Goal: Task Accomplishment & Management: Complete application form

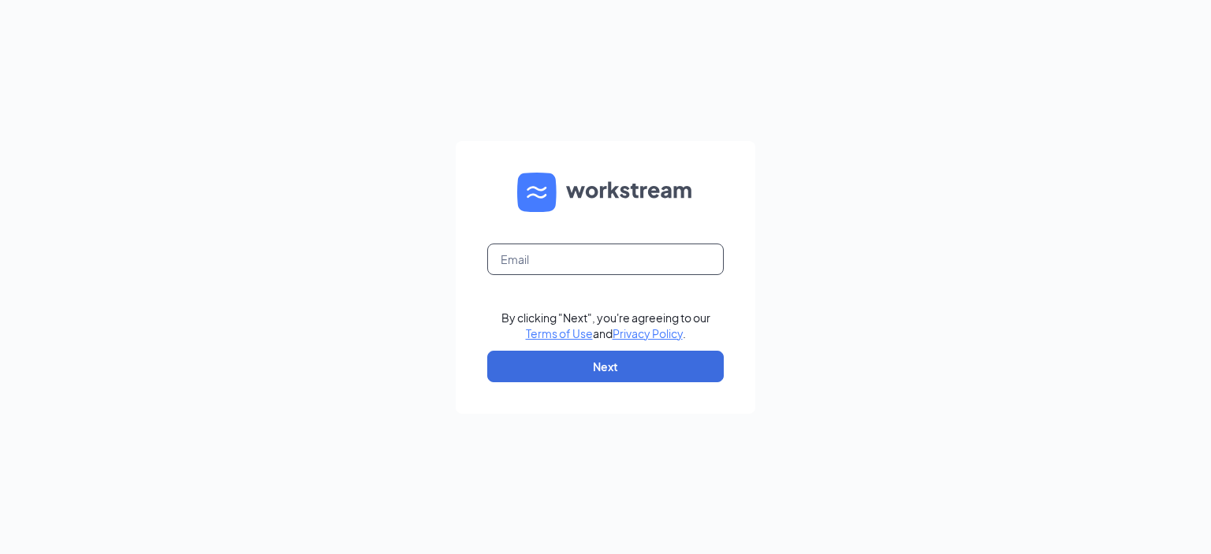
click at [612, 262] on input "text" at bounding box center [605, 260] width 236 height 32
type input "[EMAIL_ADDRESS][DOMAIN_NAME]"
click at [597, 370] on button "Next" at bounding box center [605, 367] width 236 height 32
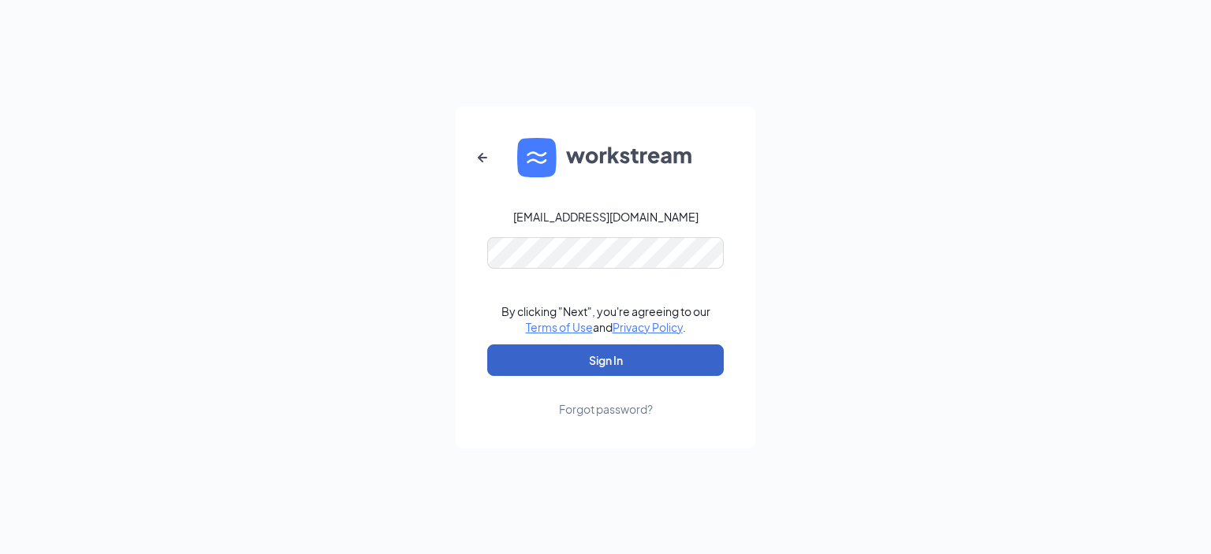
click at [587, 352] on button "Sign In" at bounding box center [605, 360] width 236 height 32
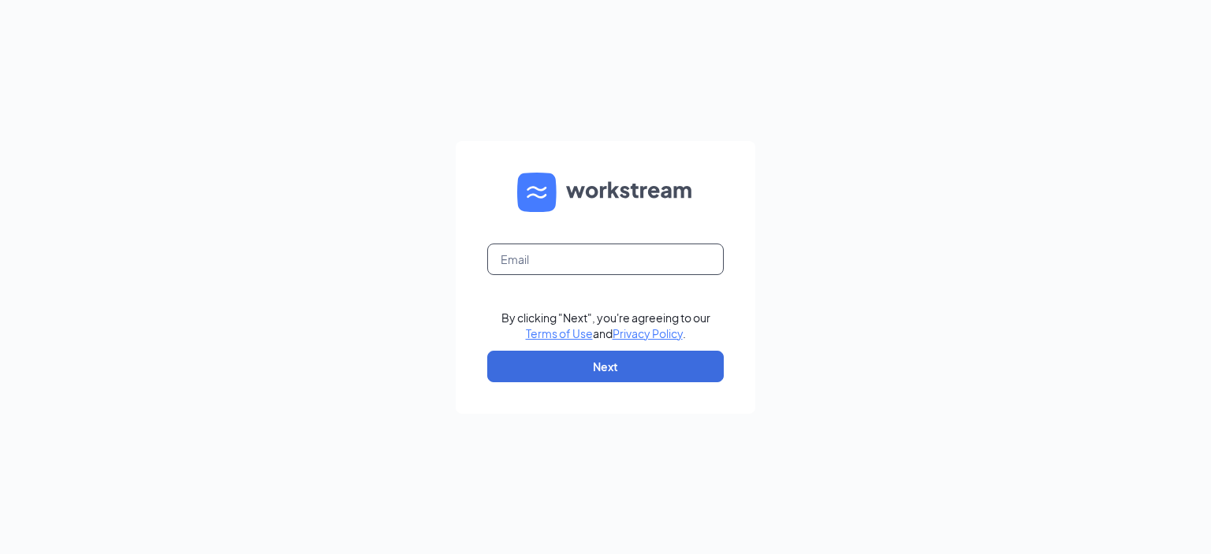
click at [579, 256] on input "text" at bounding box center [605, 260] width 236 height 32
type input "[EMAIL_ADDRESS][DOMAIN_NAME]"
click at [580, 364] on button "Next" at bounding box center [605, 367] width 236 height 32
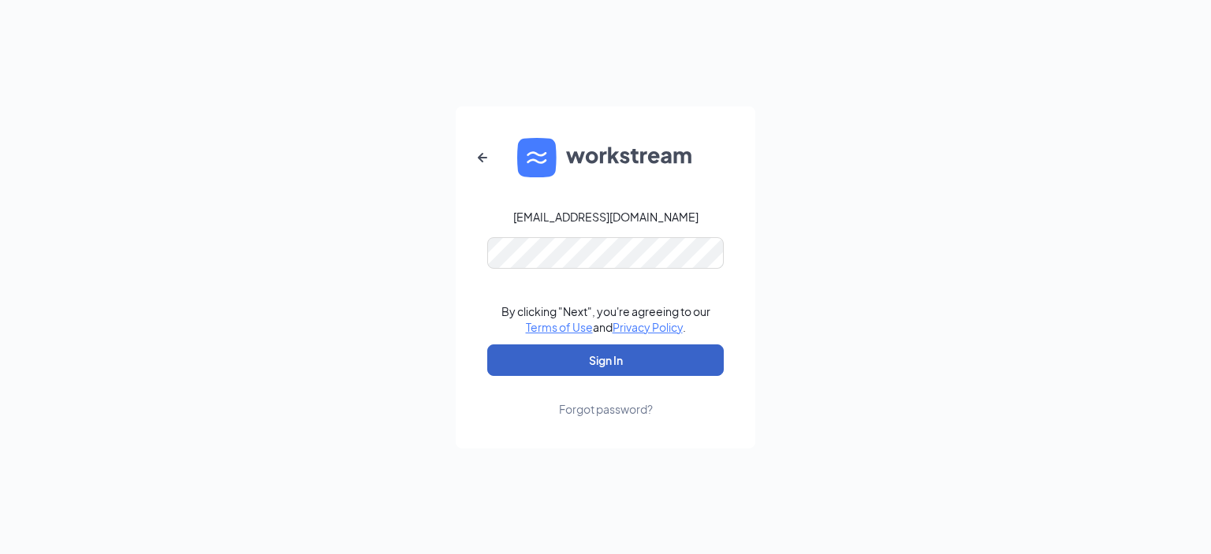
click at [642, 359] on button "Sign In" at bounding box center [605, 360] width 236 height 32
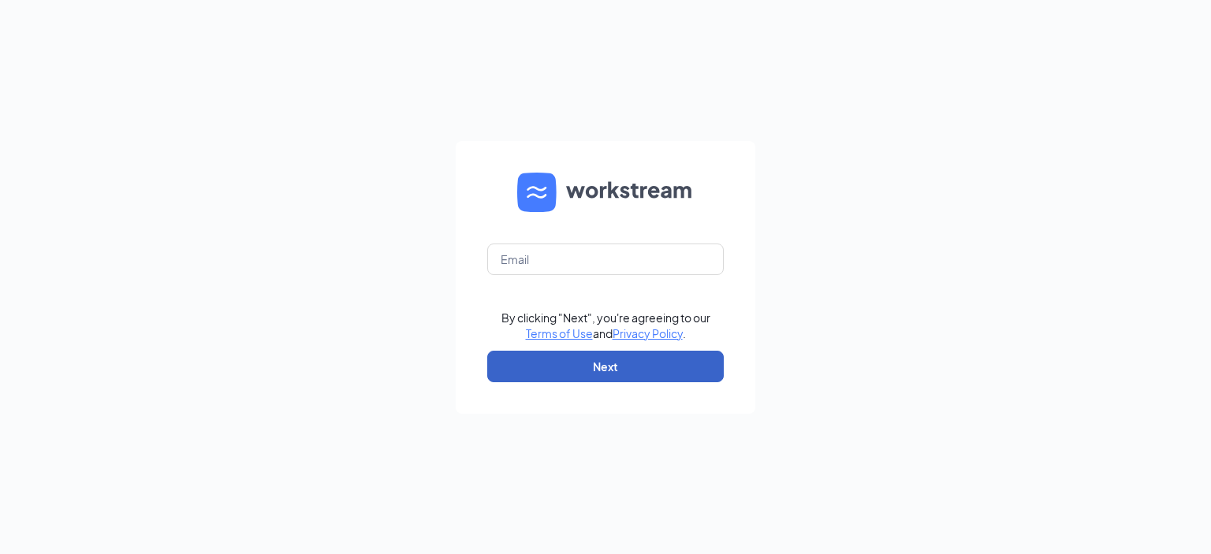
click at [620, 363] on button "Next" at bounding box center [605, 367] width 236 height 32
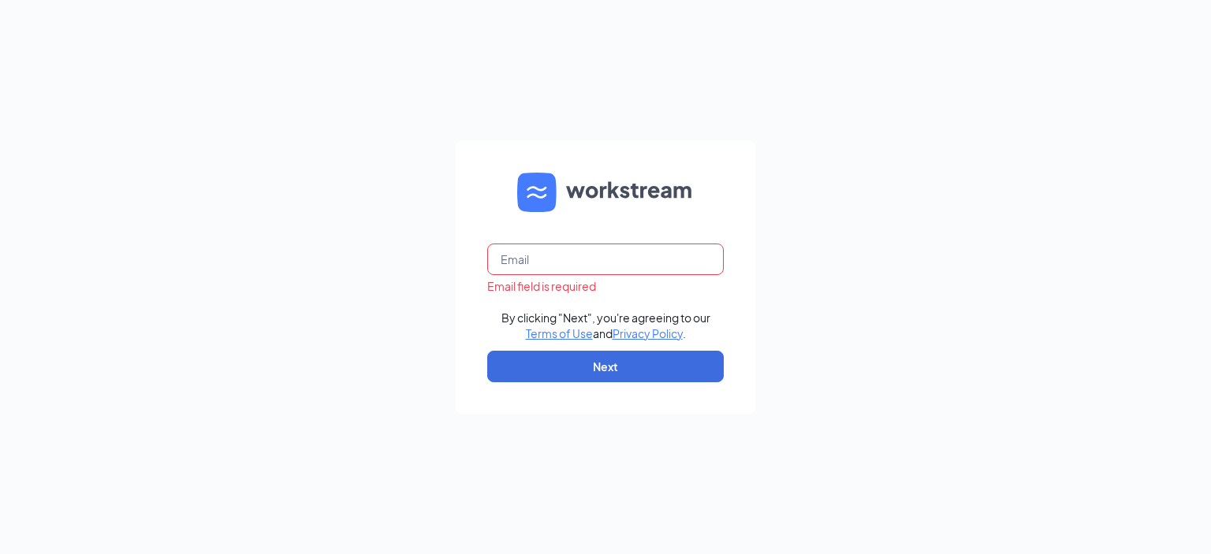
click at [553, 262] on input "text" at bounding box center [605, 260] width 236 height 32
type input "[EMAIL_ADDRESS][DOMAIN_NAME]"
click at [612, 370] on button "Next" at bounding box center [605, 367] width 236 height 32
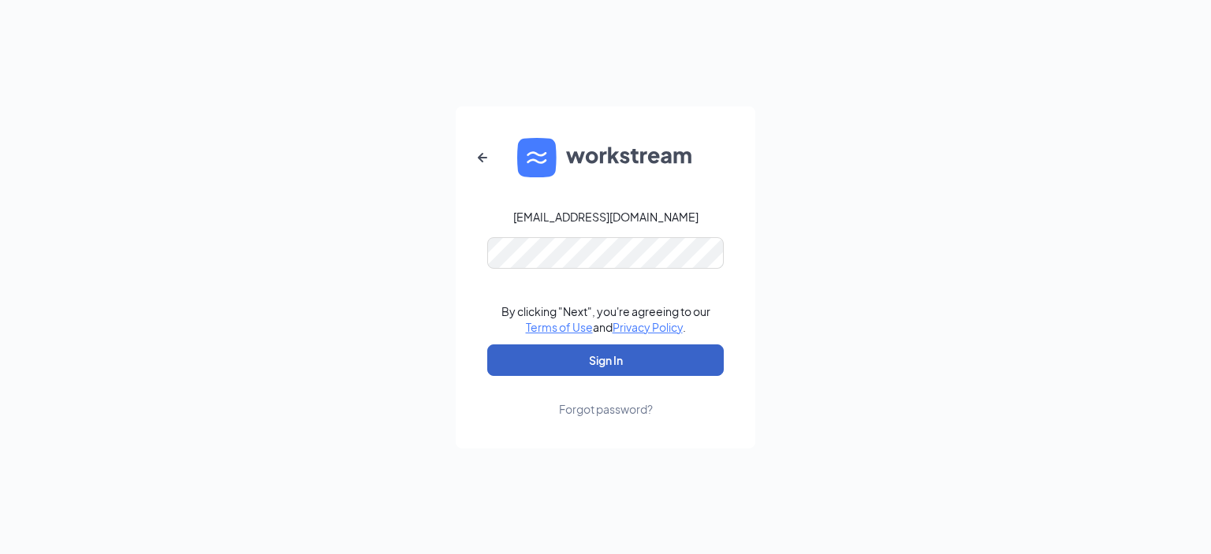
click at [607, 363] on button "Sign In" at bounding box center [605, 360] width 236 height 32
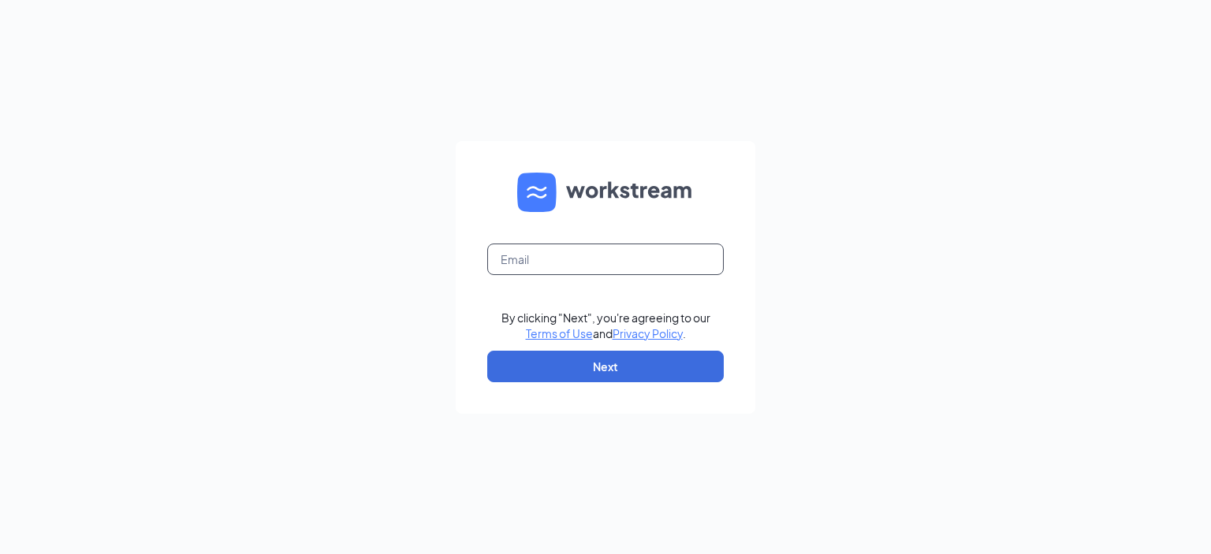
click at [583, 258] on input "text" at bounding box center [605, 260] width 236 height 32
type input "[EMAIL_ADDRESS][DOMAIN_NAME]"
click at [588, 365] on button "Next" at bounding box center [605, 367] width 236 height 32
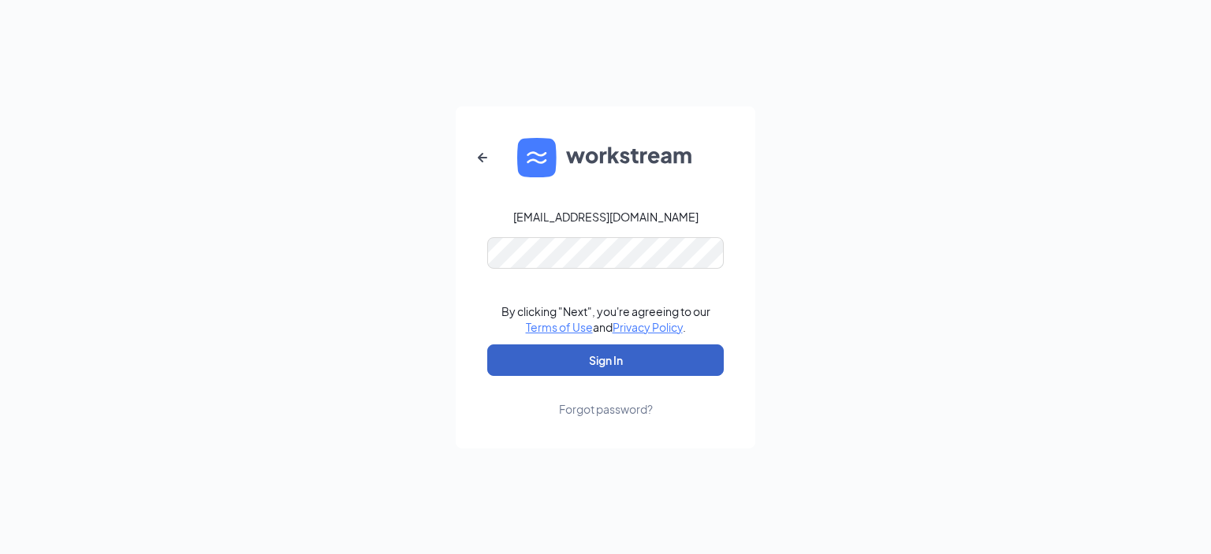
click at [529, 365] on button "Sign In" at bounding box center [605, 360] width 236 height 32
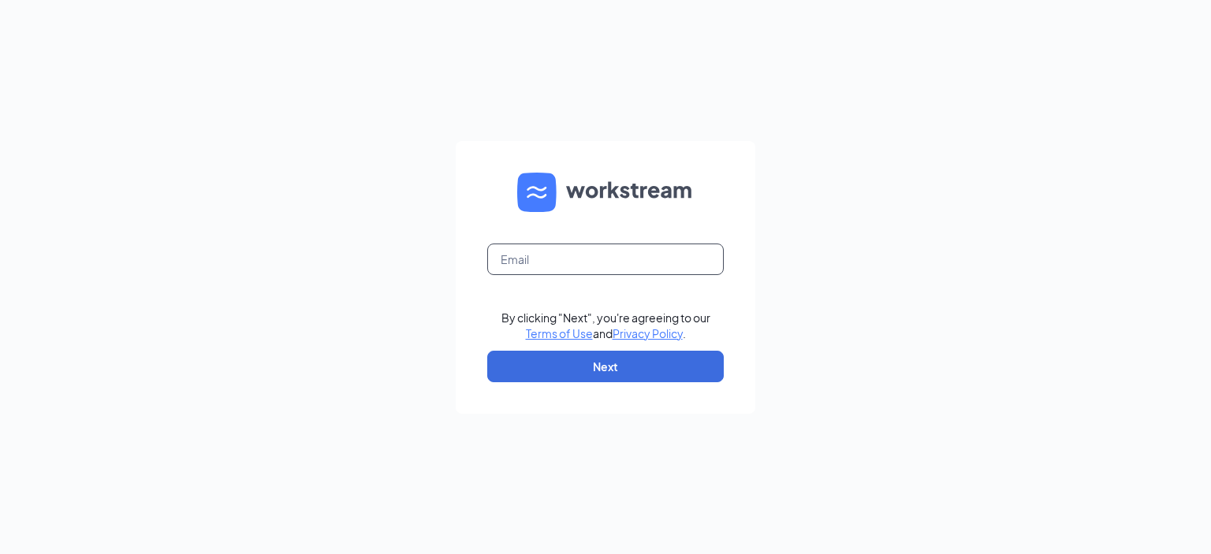
click at [569, 262] on input "text" at bounding box center [605, 260] width 236 height 32
click at [570, 264] on input "text" at bounding box center [605, 260] width 236 height 32
type input "[EMAIL_ADDRESS][DOMAIN_NAME]"
click at [618, 361] on button "Next" at bounding box center [605, 367] width 236 height 32
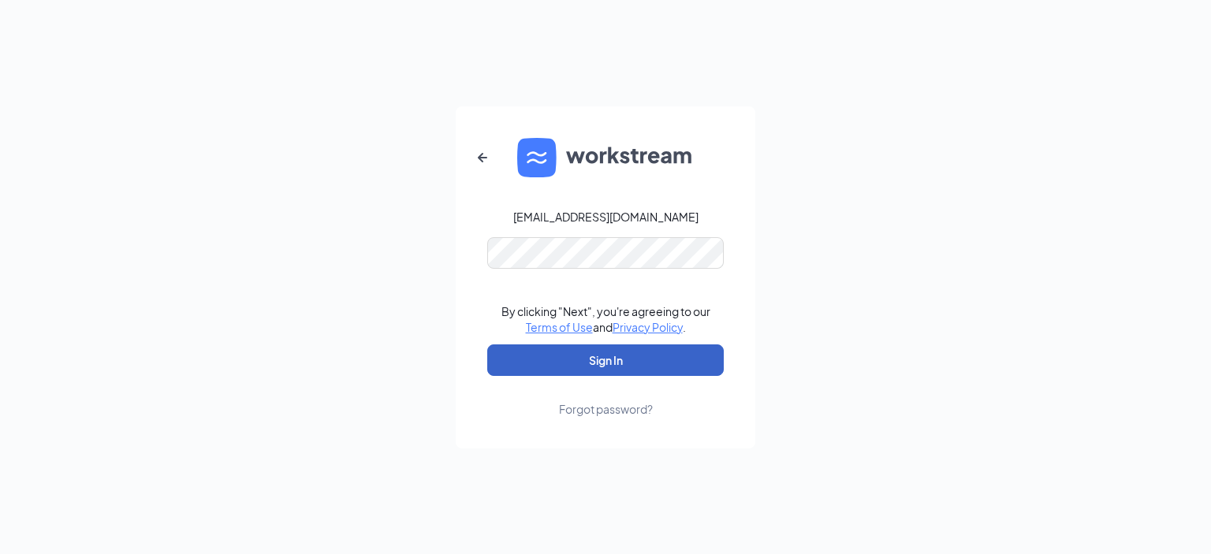
click at [527, 362] on button "Sign In" at bounding box center [605, 360] width 236 height 32
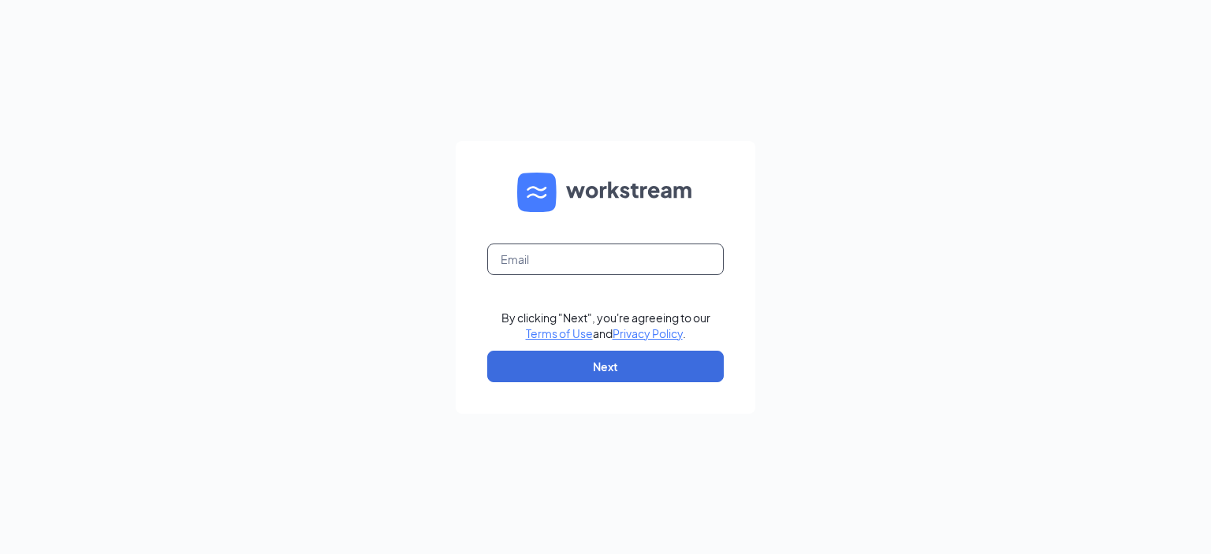
click at [564, 249] on input "text" at bounding box center [605, 260] width 236 height 32
type input "[EMAIL_ADDRESS][DOMAIN_NAME]"
click at [627, 368] on button "Next" at bounding box center [605, 367] width 236 height 32
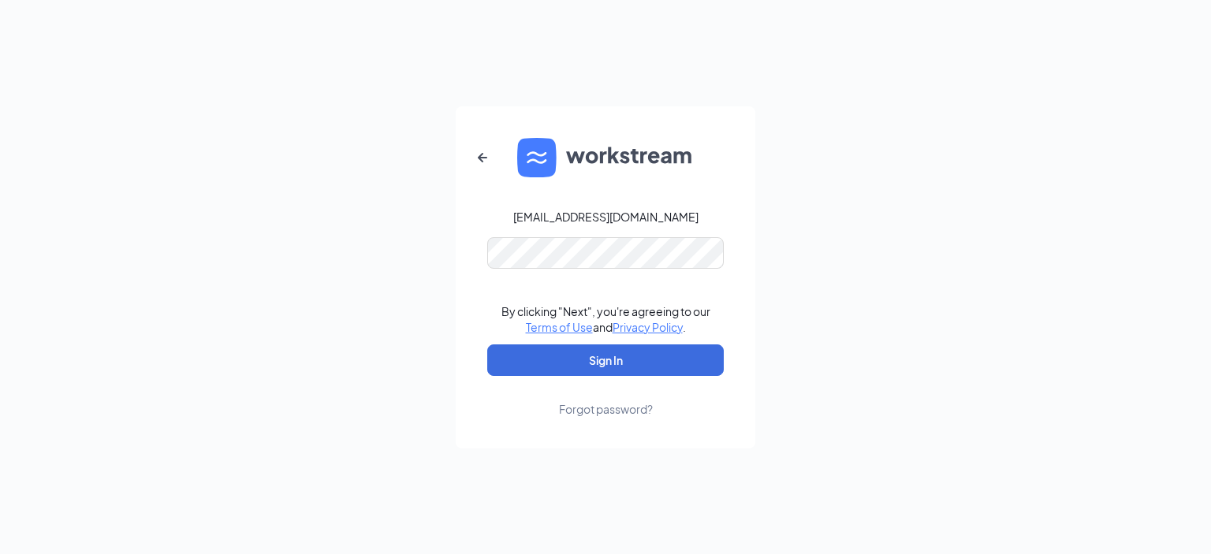
click at [600, 408] on div "Forgot password?" at bounding box center [606, 409] width 94 height 16
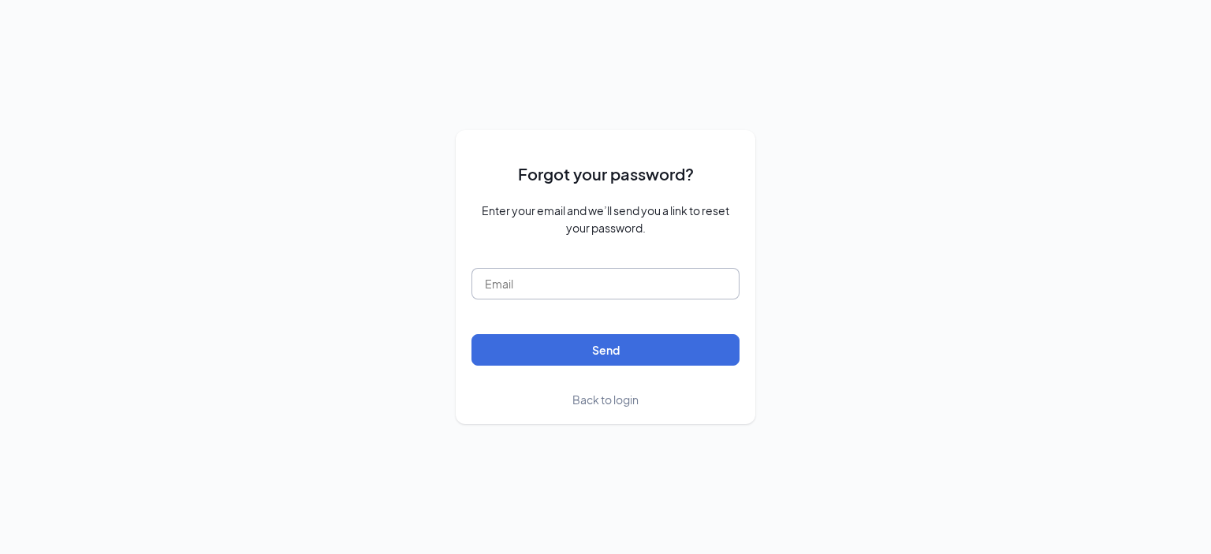
click at [580, 284] on input "text" at bounding box center [605, 284] width 268 height 32
type input "bbabin@dansmanagement.com"
click at [590, 370] on form "Forgot your password? Enter your email and we’ll send you a link to reset your …" at bounding box center [605, 277] width 268 height 262
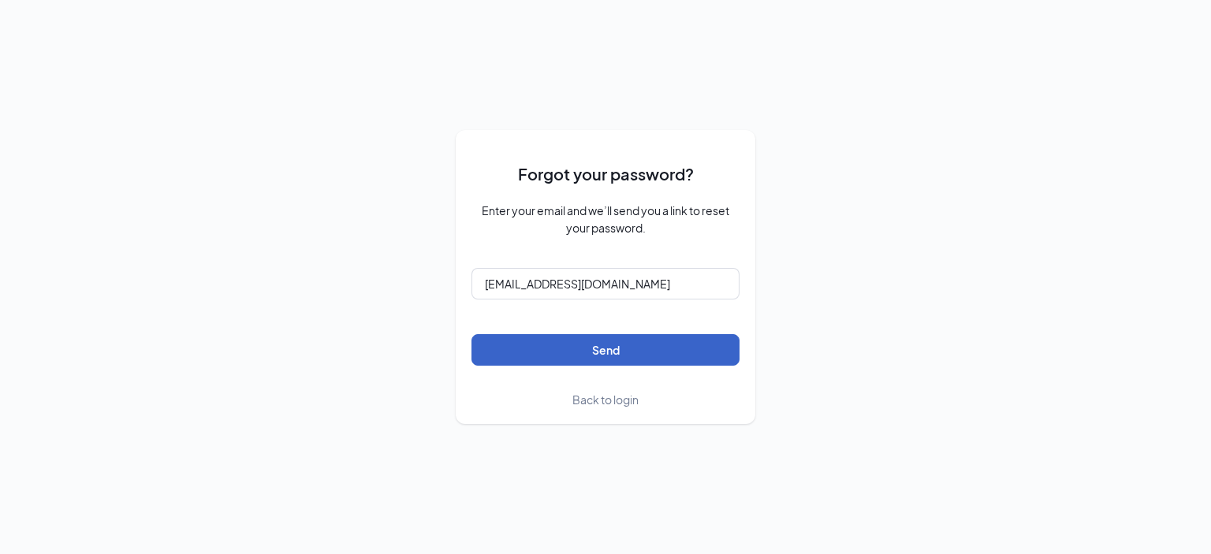
click at [591, 355] on button "Send" at bounding box center [605, 350] width 268 height 32
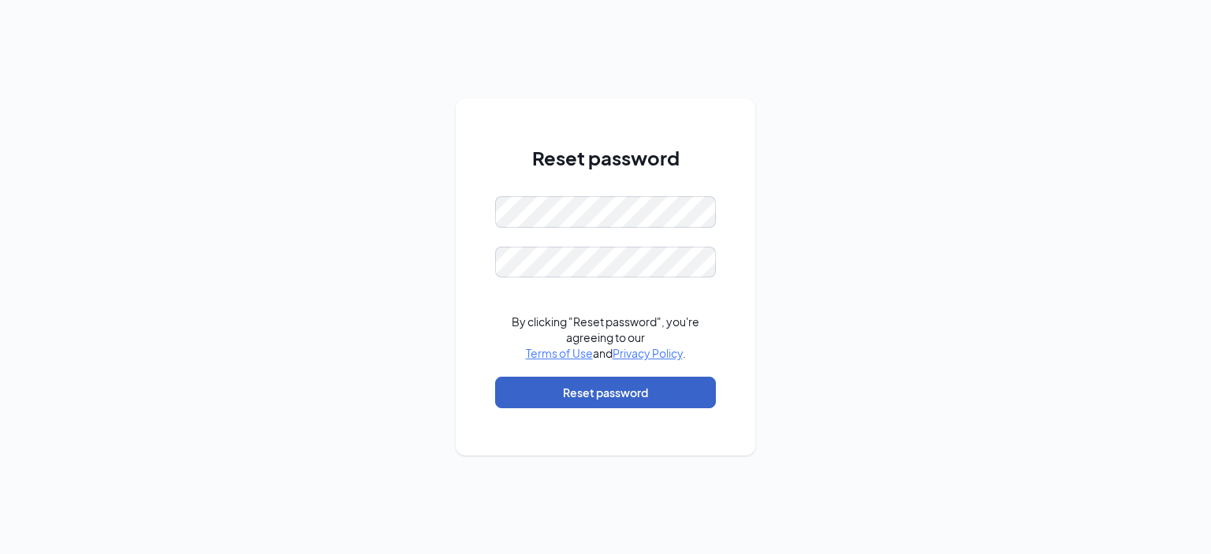
click at [579, 393] on button "Reset password" at bounding box center [605, 393] width 221 height 32
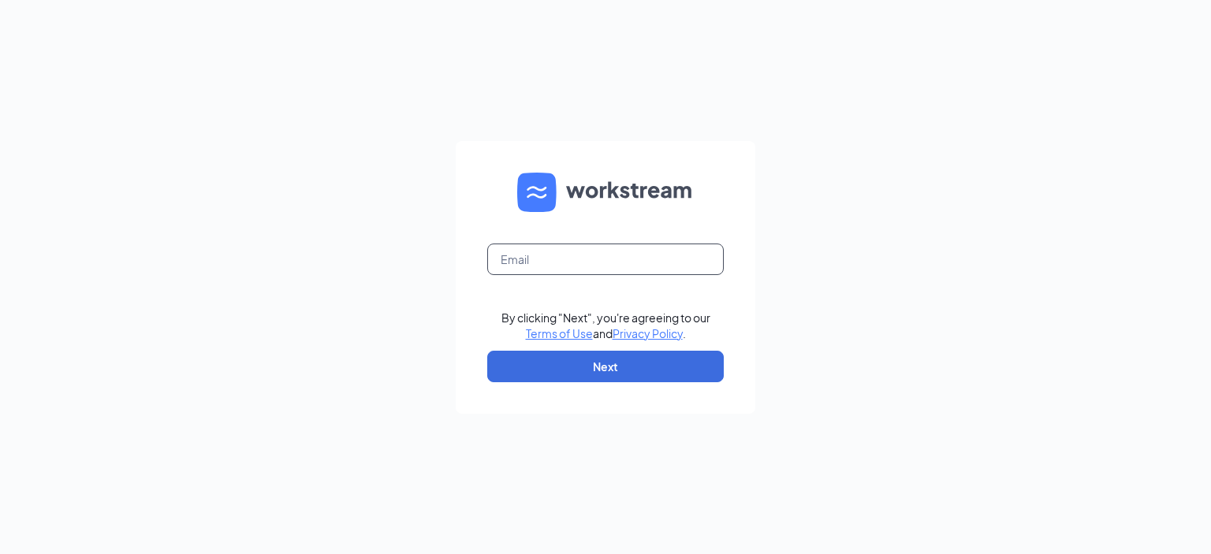
click at [584, 255] on input "text" at bounding box center [605, 260] width 236 height 32
type input "bbabin@dansmanagement.com"
click at [607, 373] on button "Next" at bounding box center [605, 367] width 236 height 32
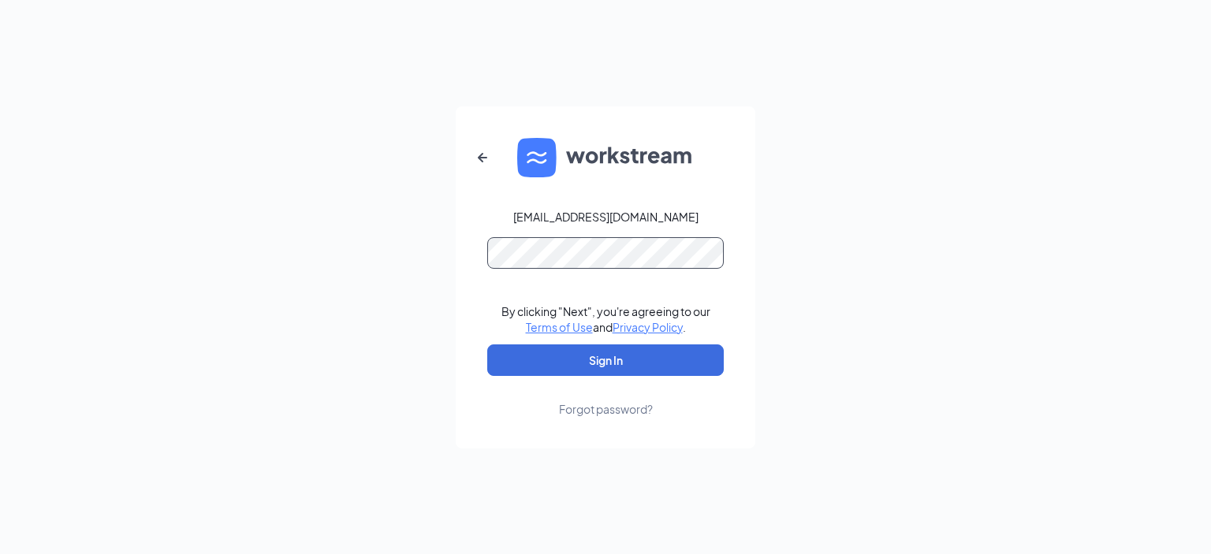
click at [487, 344] on button "Sign In" at bounding box center [605, 360] width 236 height 32
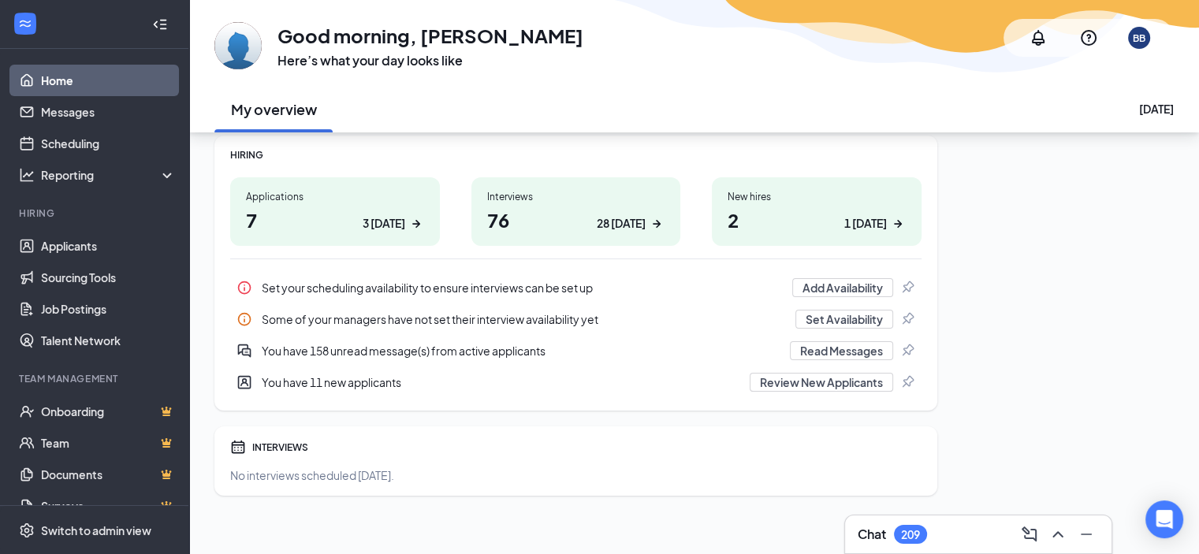
scroll to position [215, 0]
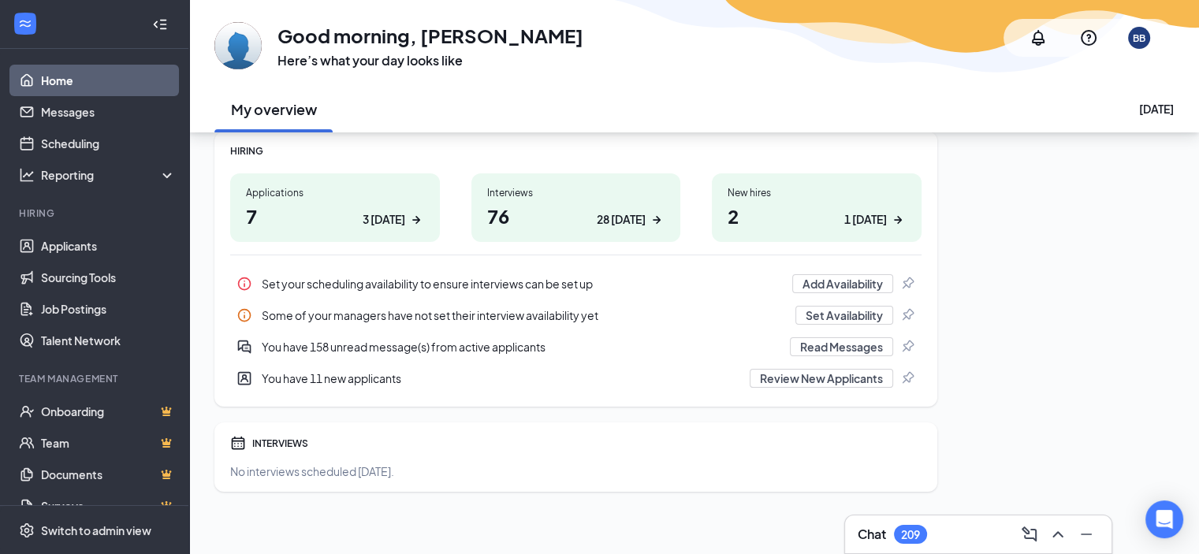
click at [361, 315] on div "Some of your managers have not set their interview availability yet" at bounding box center [524, 315] width 524 height 16
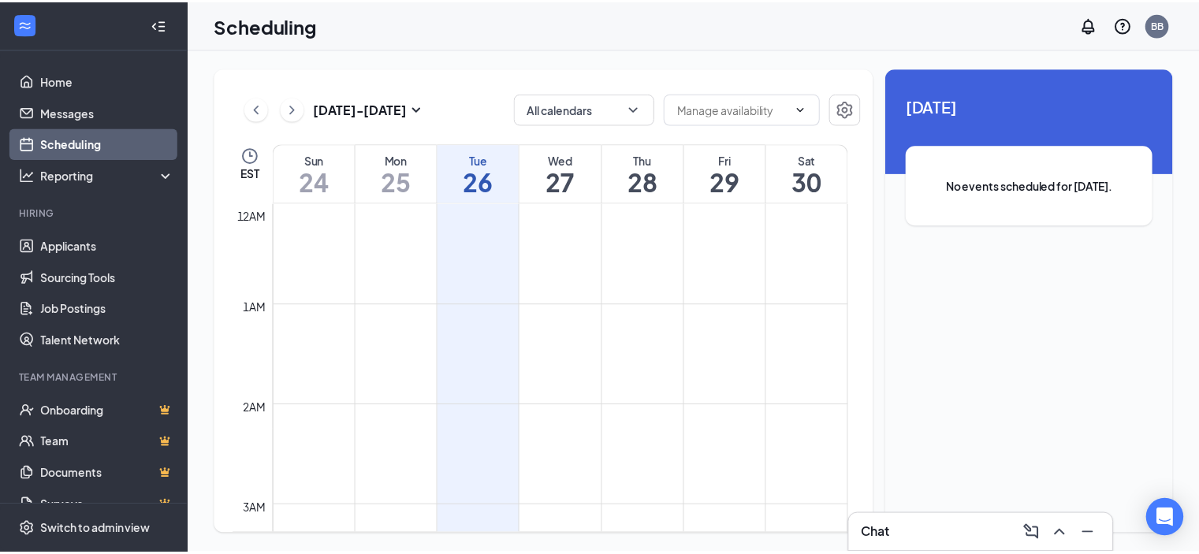
scroll to position [775, 0]
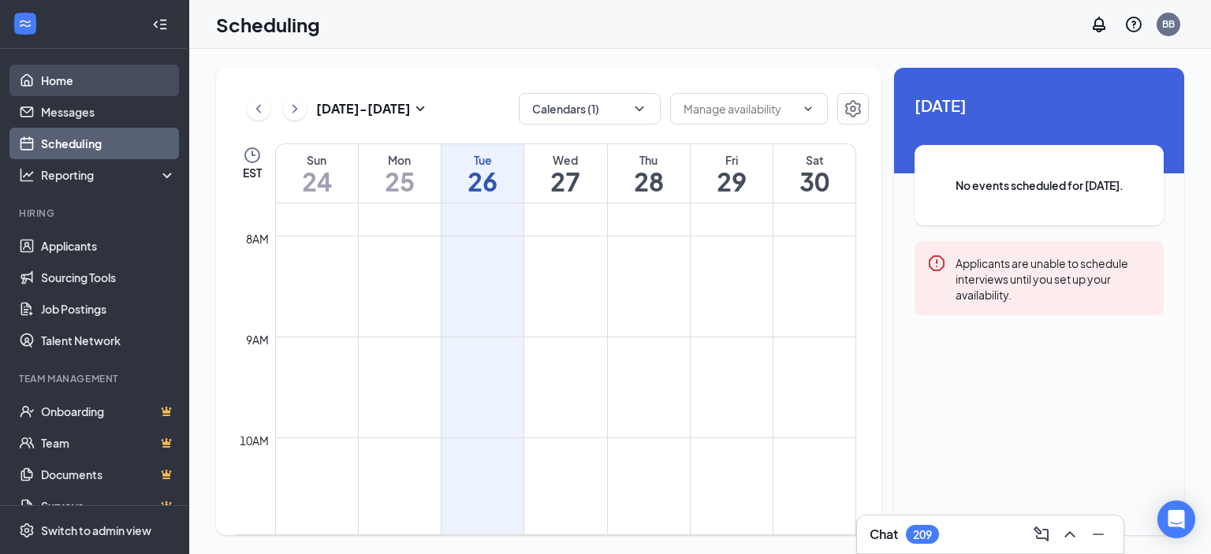
click at [69, 76] on link "Home" at bounding box center [108, 81] width 135 height 32
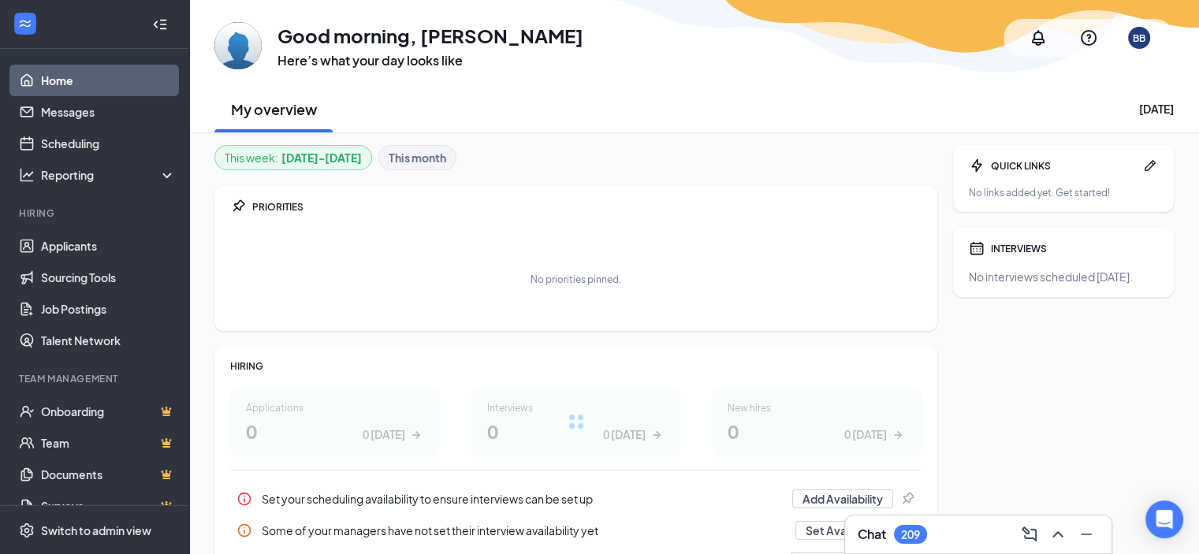
scroll to position [215, 0]
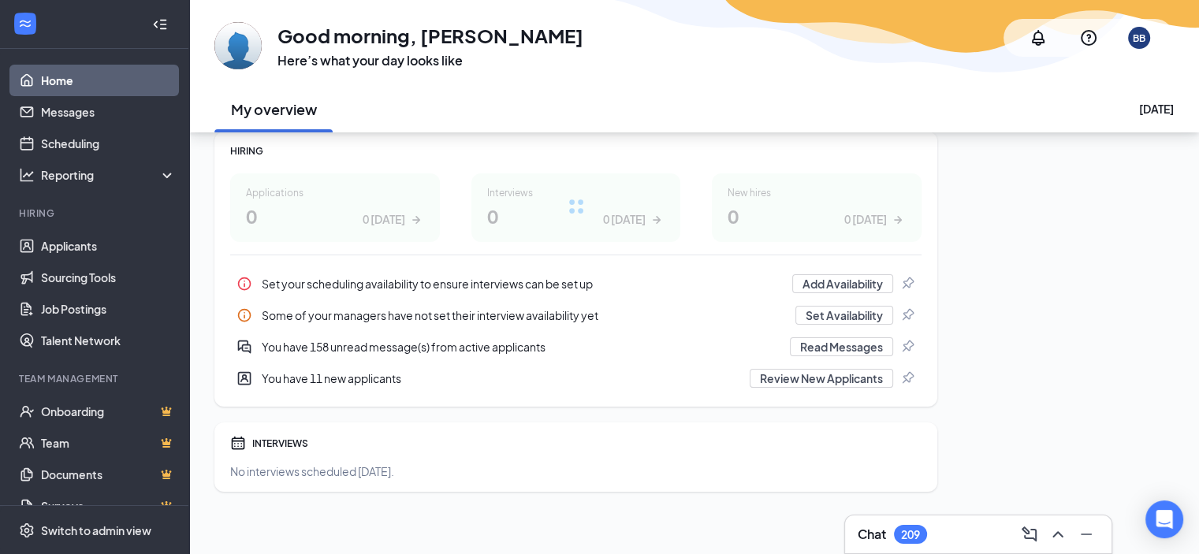
click at [391, 346] on div "You have 158 unread message(s) from active applicants" at bounding box center [521, 347] width 519 height 16
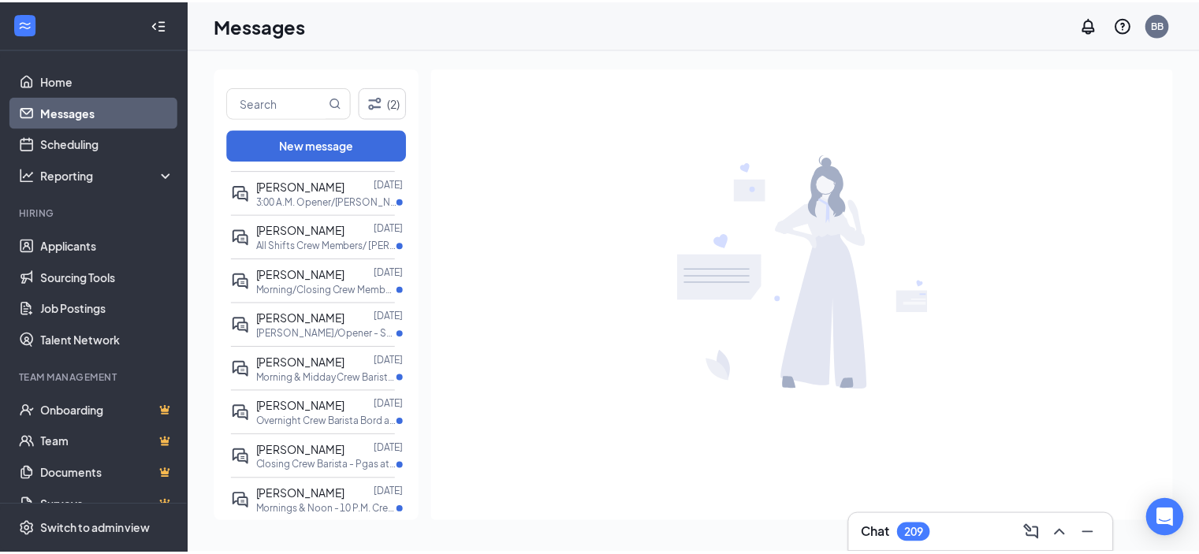
scroll to position [2113, 0]
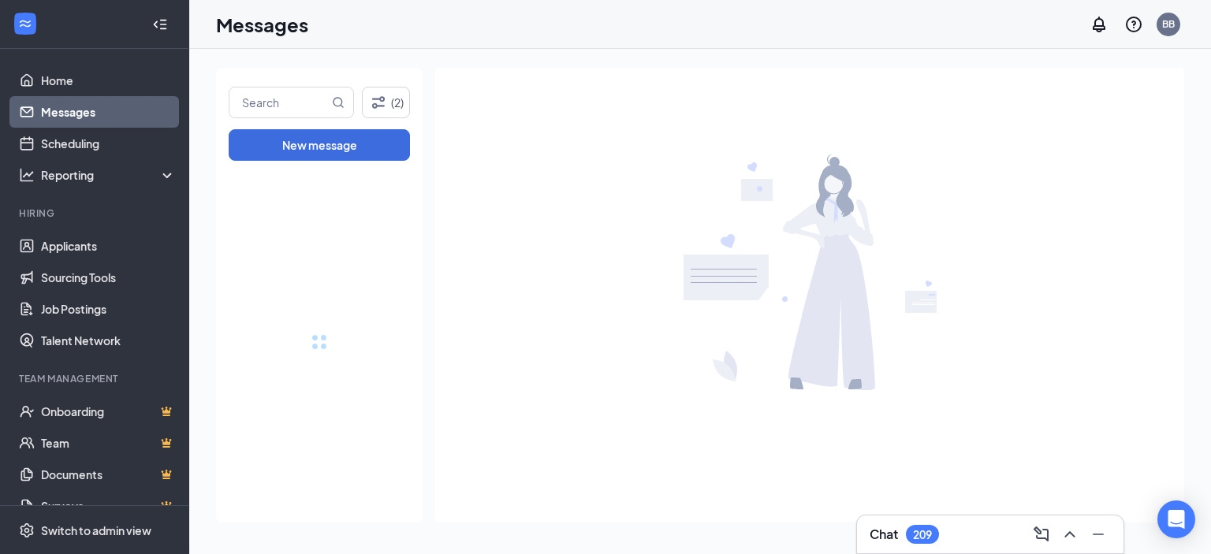
drag, startPoint x: 411, startPoint y: 199, endPoint x: 423, endPoint y: 486, distance: 287.1
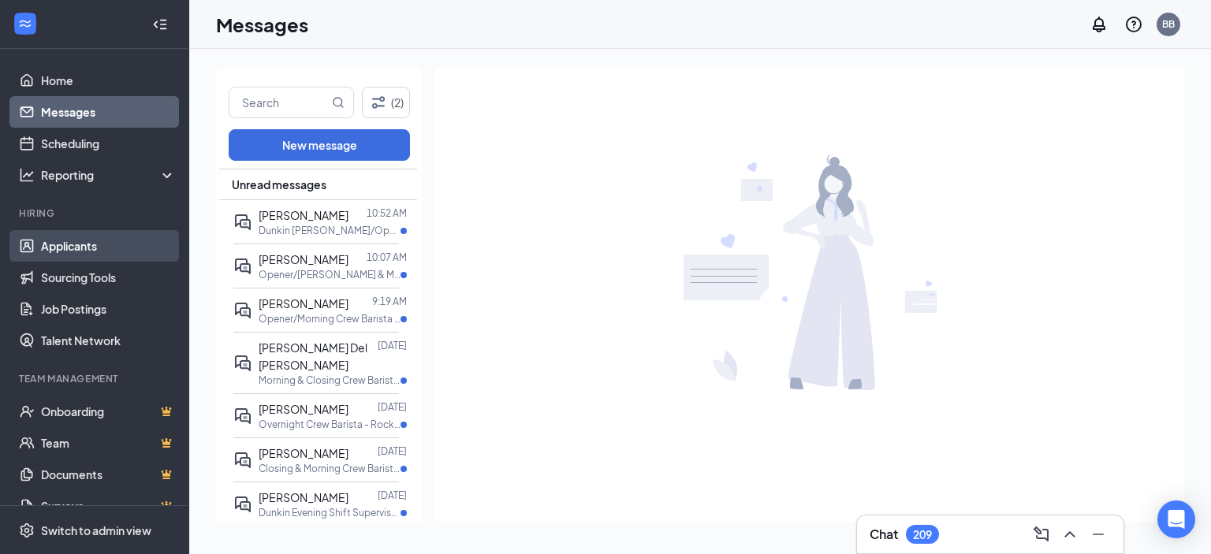
click at [69, 248] on link "Applicants" at bounding box center [108, 246] width 135 height 32
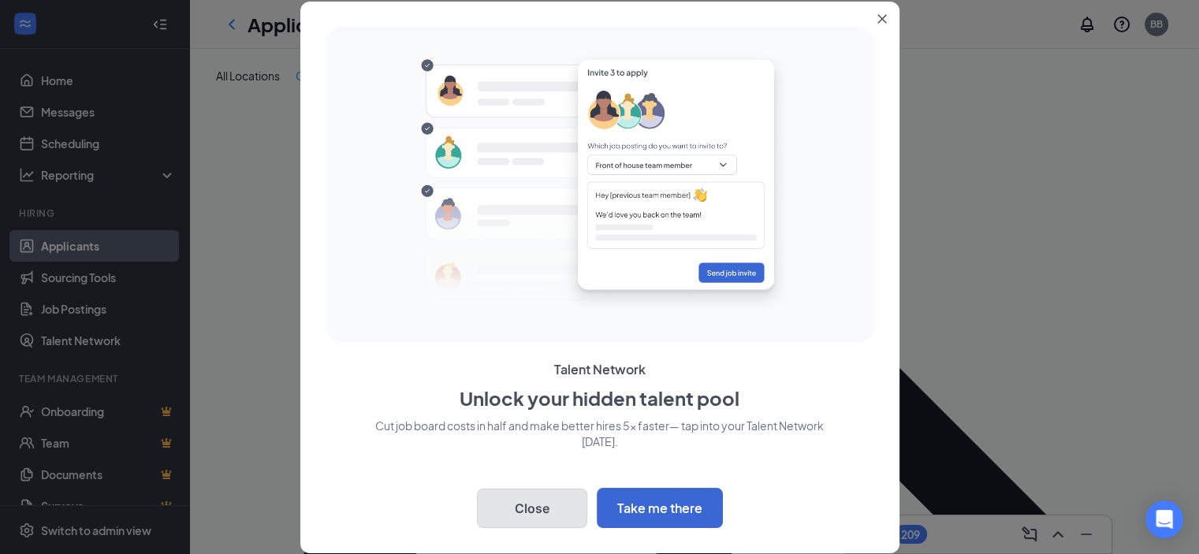
click at [558, 498] on button "Close" at bounding box center [532, 508] width 110 height 39
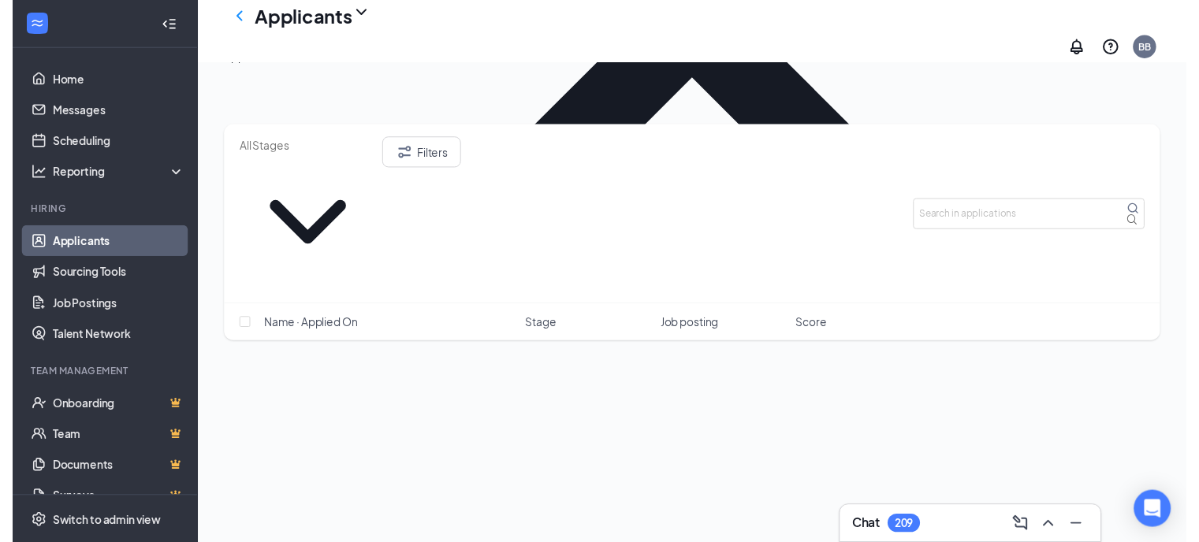
scroll to position [1718, 0]
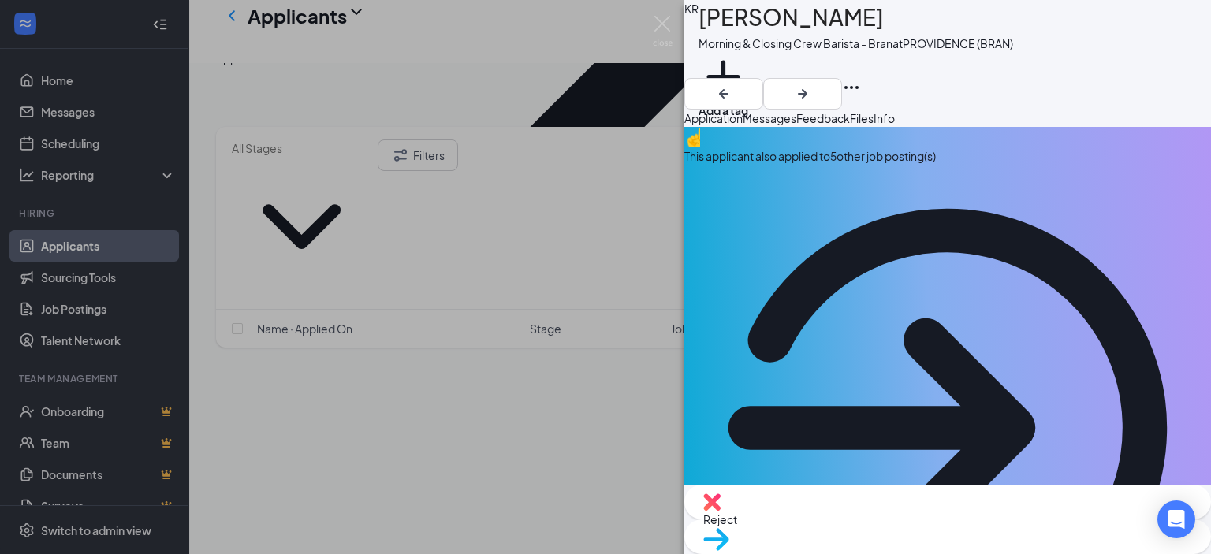
click at [850, 123] on span "Feedback" at bounding box center [823, 118] width 54 height 14
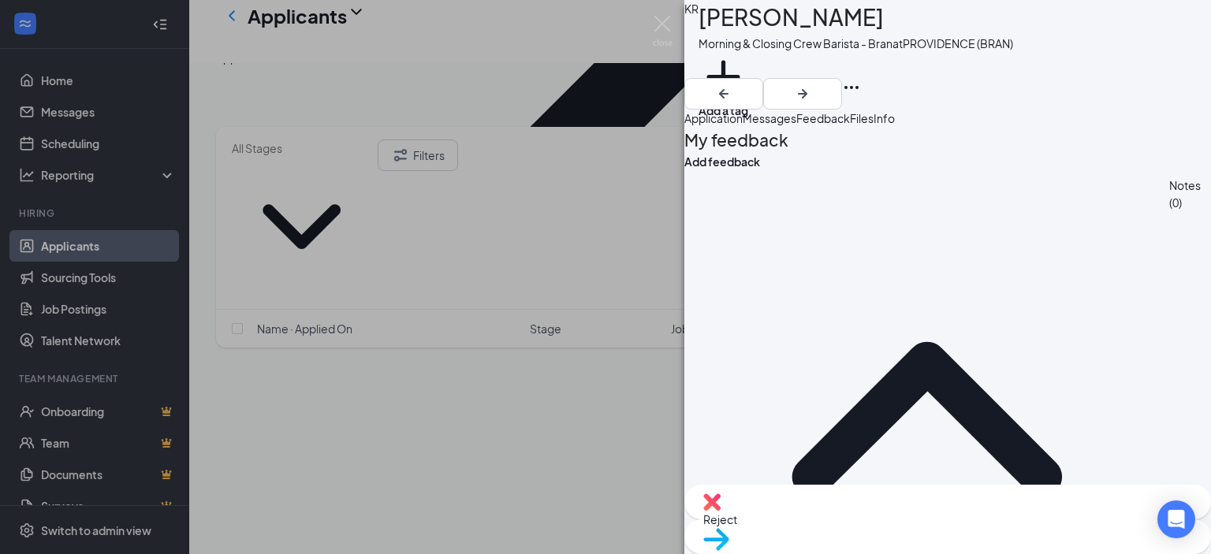
click at [303, 242] on div "KR [PERSON_NAME] Morning & Closing Crew Barista - Bran at [GEOGRAPHIC_DATA] (BR…" at bounding box center [605, 277] width 1211 height 554
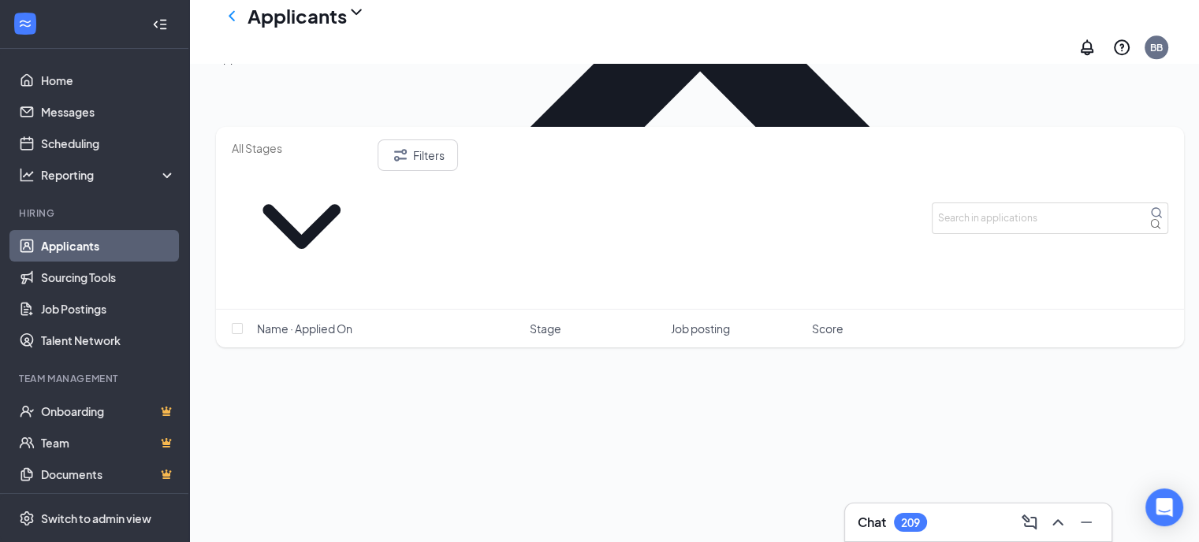
click at [387, 233] on div "Filters Name · Applied On Stage Job posting Score" at bounding box center [700, 245] width 968 height 236
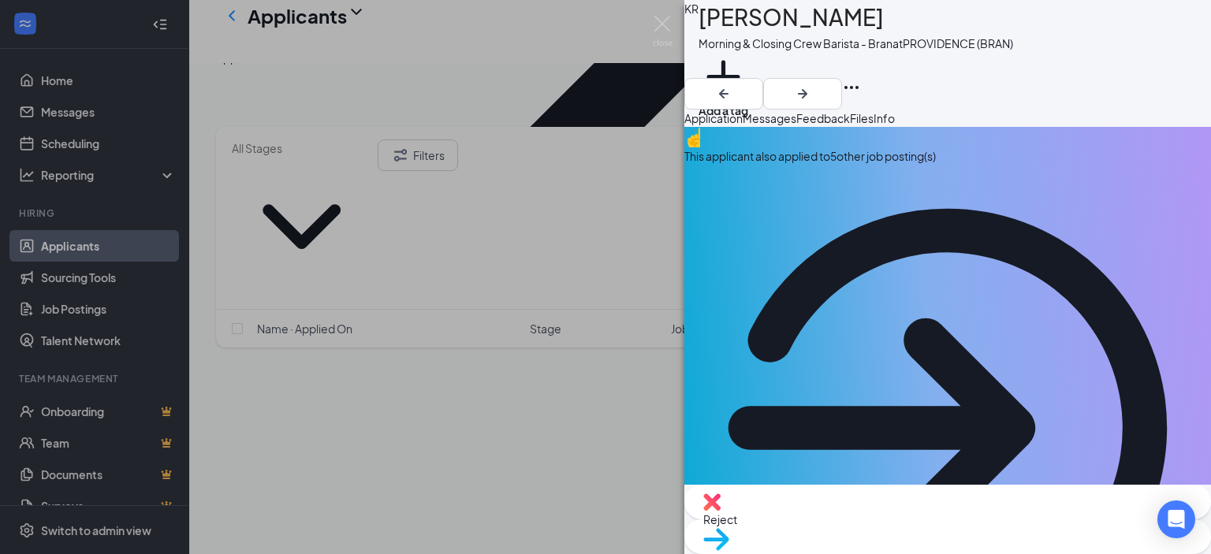
click at [378, 103] on div "KR [PERSON_NAME] Morning & Closing Crew Barista - Bran at [GEOGRAPHIC_DATA] (BR…" at bounding box center [605, 277] width 1211 height 554
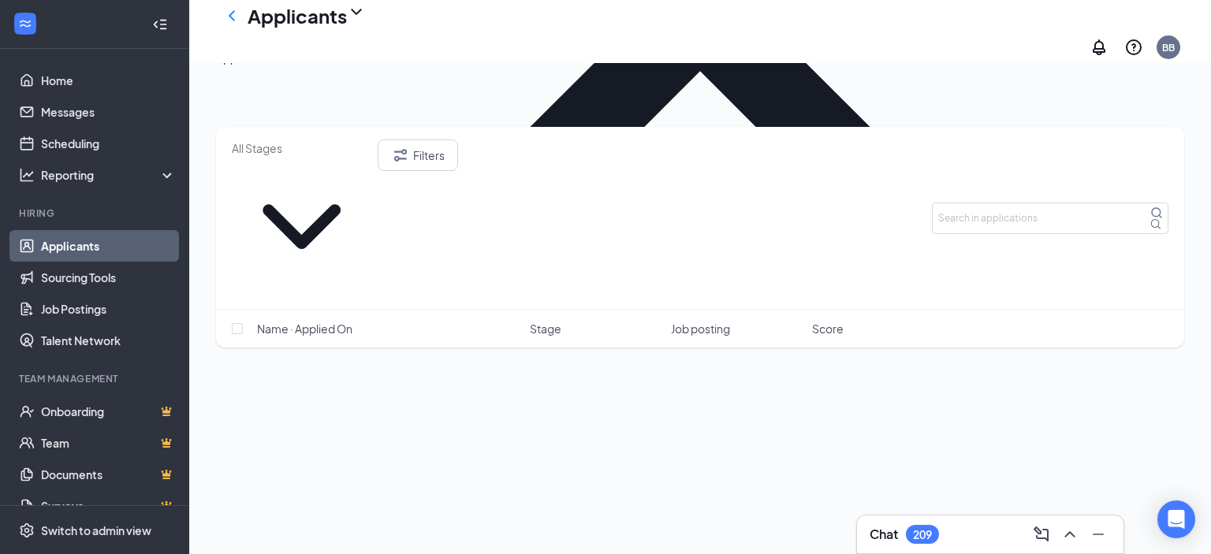
click at [359, 15] on icon "ChevronDown" at bounding box center [356, 12] width 10 height 6
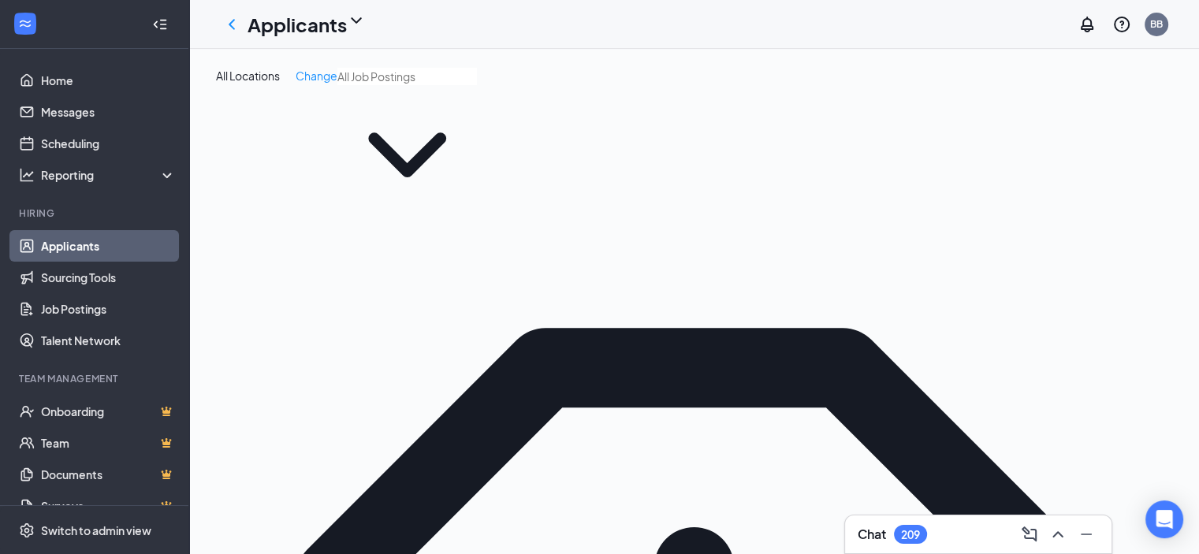
click at [440, 117] on span at bounding box center [407, 146] width 140 height 157
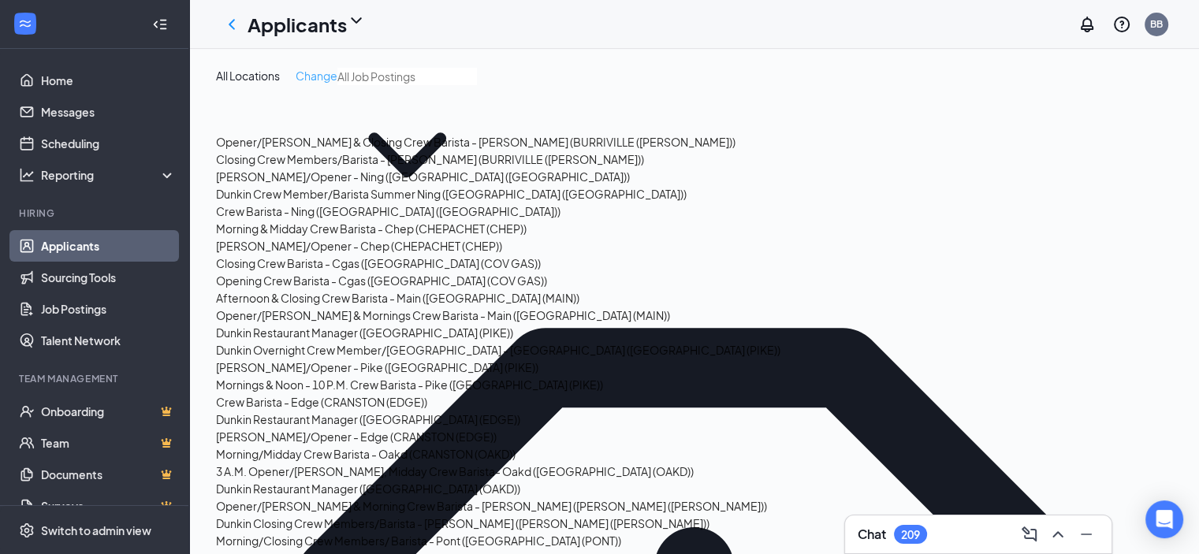
click at [327, 77] on span "Change" at bounding box center [317, 76] width 42 height 14
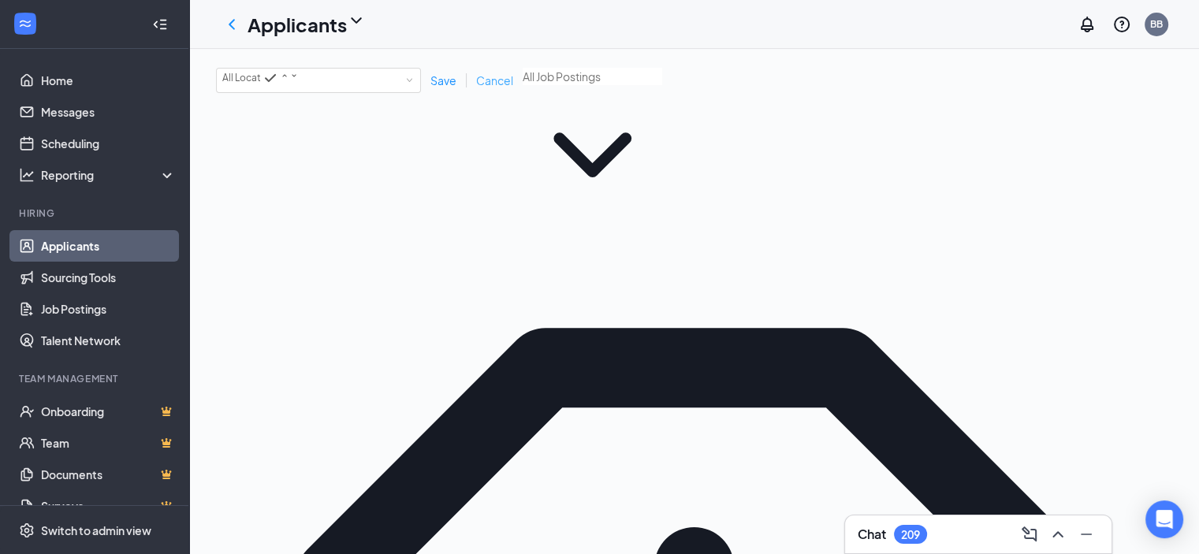
click at [490, 78] on span "Cancel" at bounding box center [494, 80] width 37 height 14
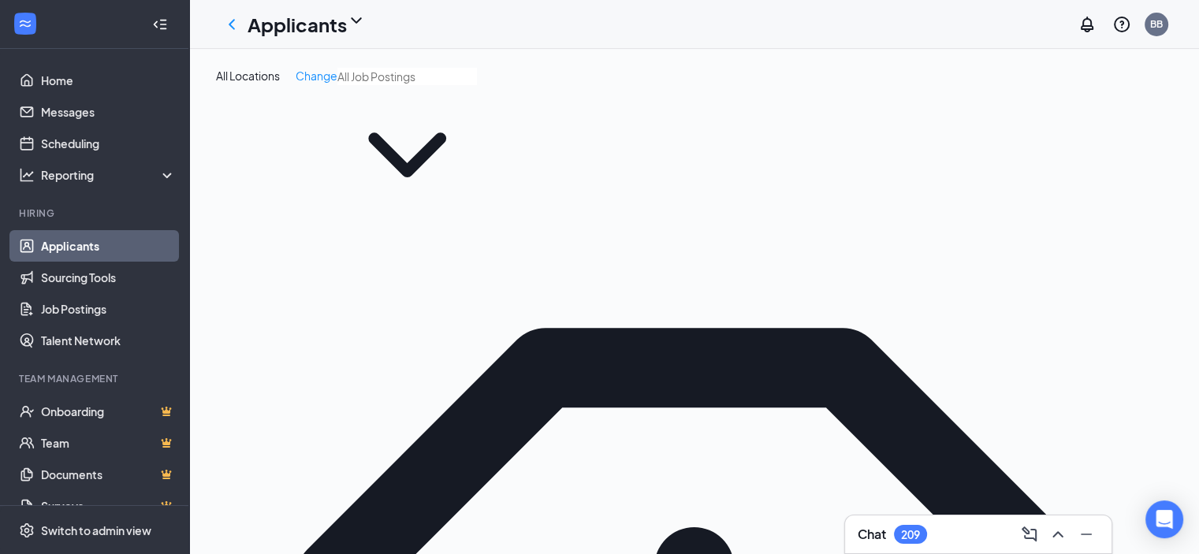
click at [357, 20] on icon "ChevronDown" at bounding box center [356, 20] width 19 height 19
click at [291, 65] on link "Applicants" at bounding box center [310, 60] width 106 height 16
click at [430, 113] on icon "ChevronDown" at bounding box center [407, 155] width 140 height 140
click at [434, 113] on icon "ChevronDown" at bounding box center [407, 155] width 140 height 140
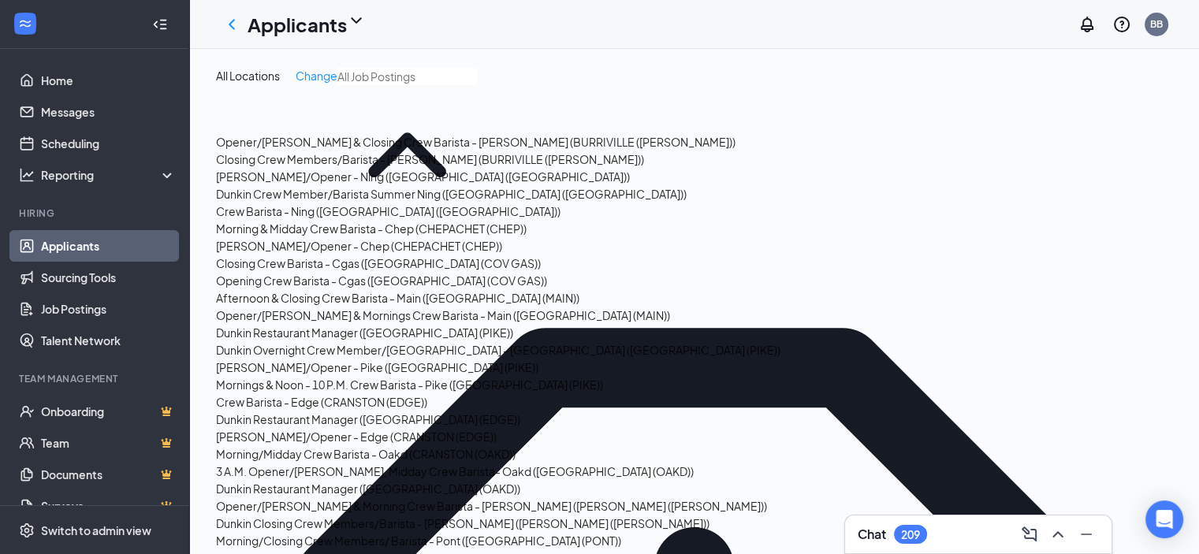
click at [348, 151] on div "Opener/[PERSON_NAME] & Closing Crew Barista - [PERSON_NAME] (BURRIVILLE ([PERSO…" at bounding box center [475, 141] width 519 height 17
type input "Opener/[PERSON_NAME] & Closing Crew Barista - [PERSON_NAME] (BURRIVILLE ([PERSO…"
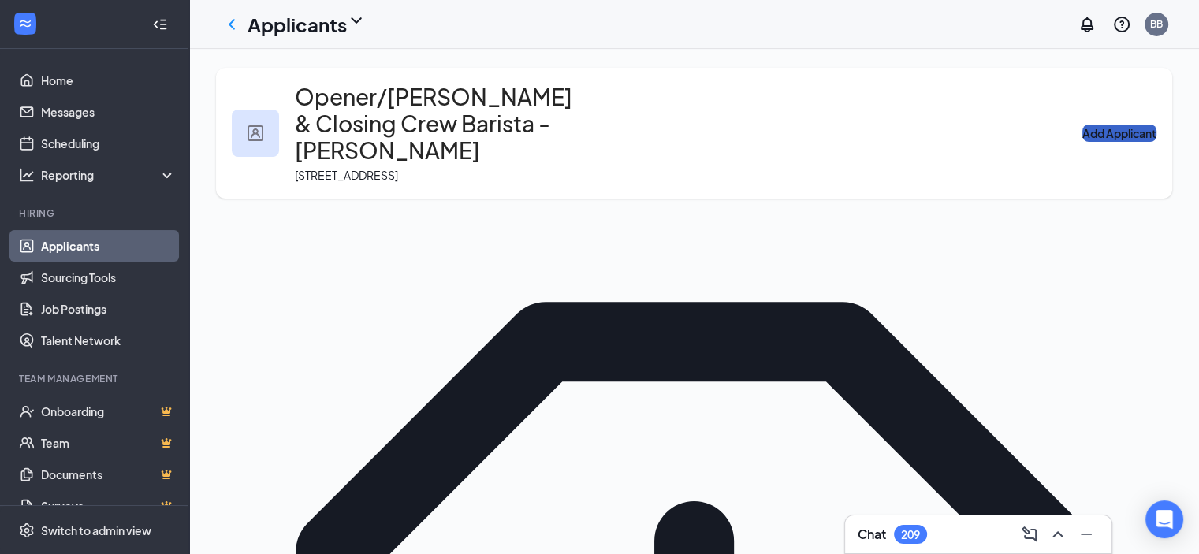
click at [1131, 125] on button "Add Applicant" at bounding box center [1119, 133] width 74 height 17
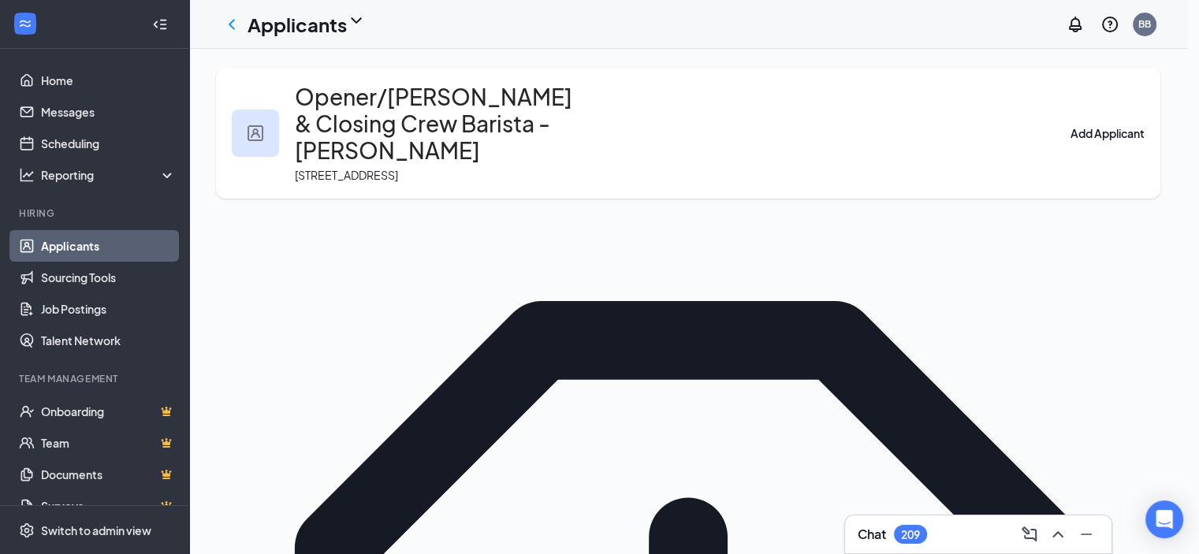
type input "Test"
type input "[EMAIL_ADDRESS][DOMAIN_NAME]"
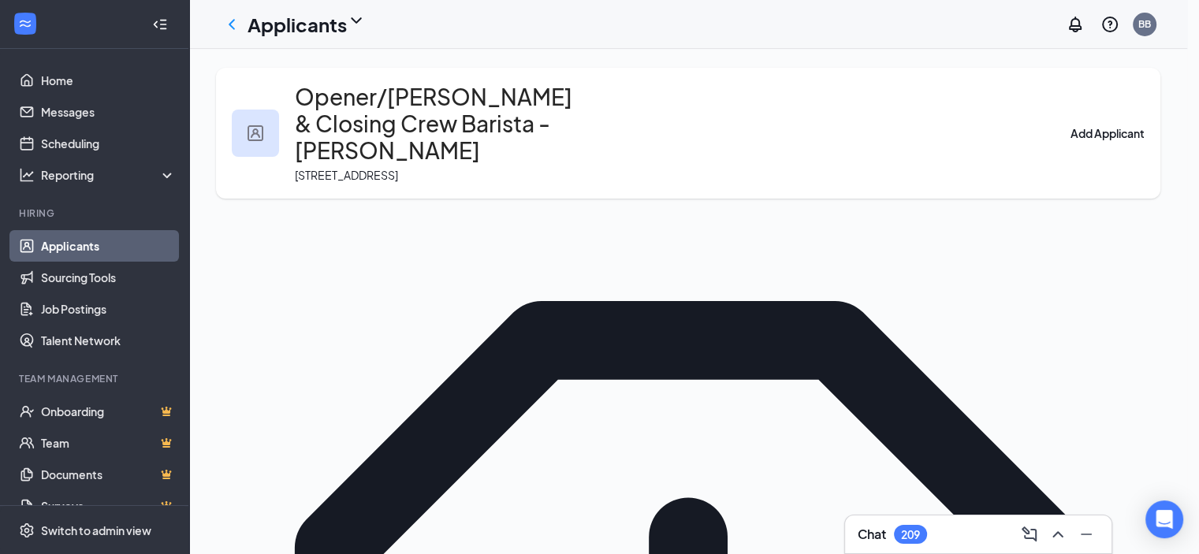
type input "[PHONE_NUMBER]"
type textarea "[DATE] [DATE]"
click at [579, 402] on li "Application" at bounding box center [613, 406] width 203 height 26
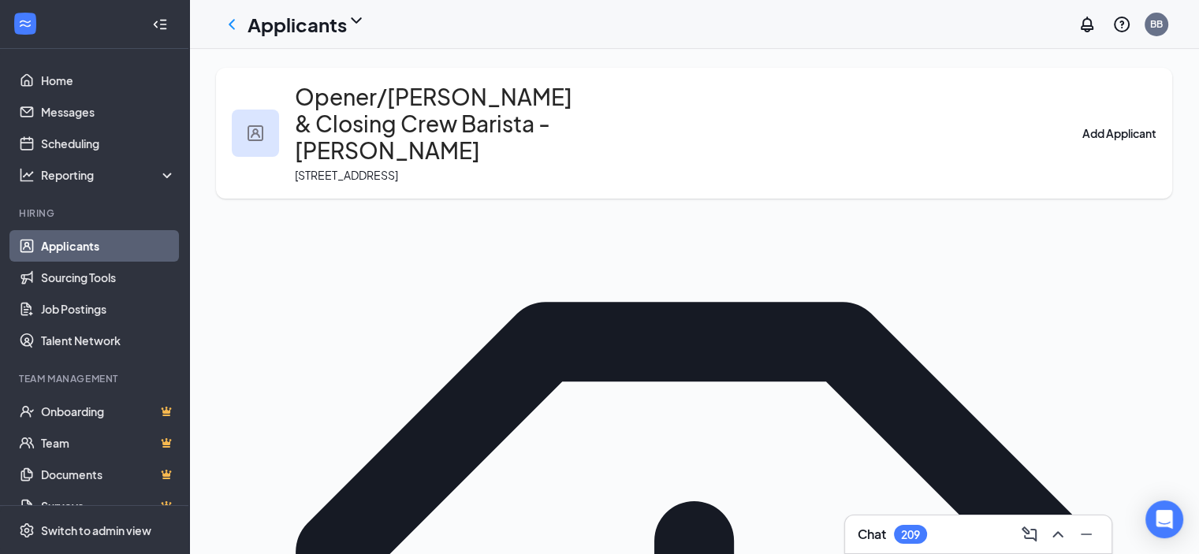
click at [87, 240] on link "Applicants" at bounding box center [108, 246] width 135 height 32
click at [306, 24] on h1 "Applicants" at bounding box center [297, 24] width 99 height 27
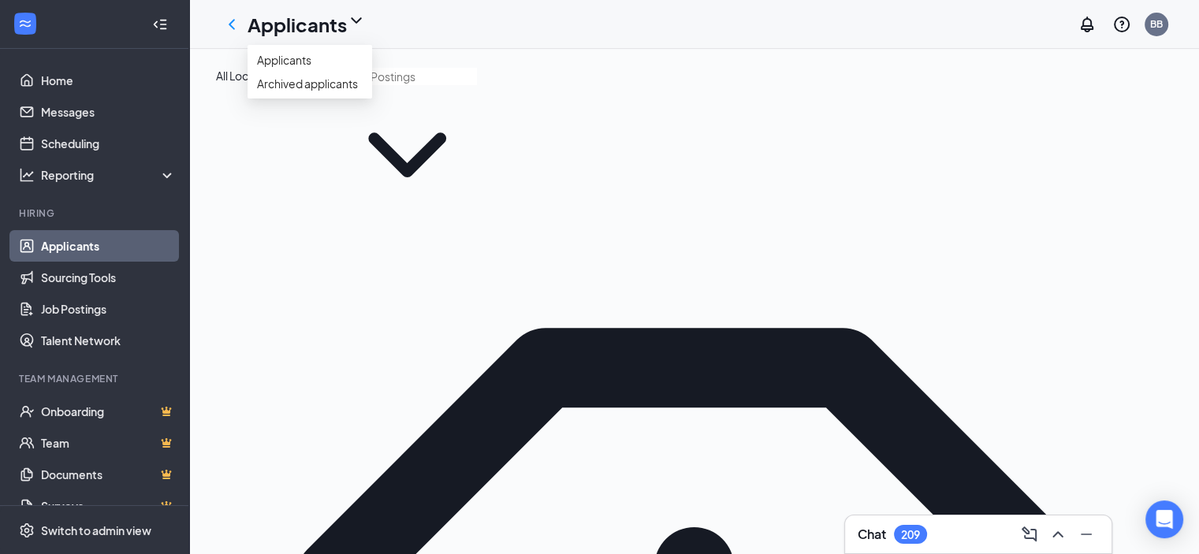
click at [360, 13] on div "Applicants" at bounding box center [307, 24] width 118 height 27
click at [337, 125] on span at bounding box center [407, 146] width 140 height 157
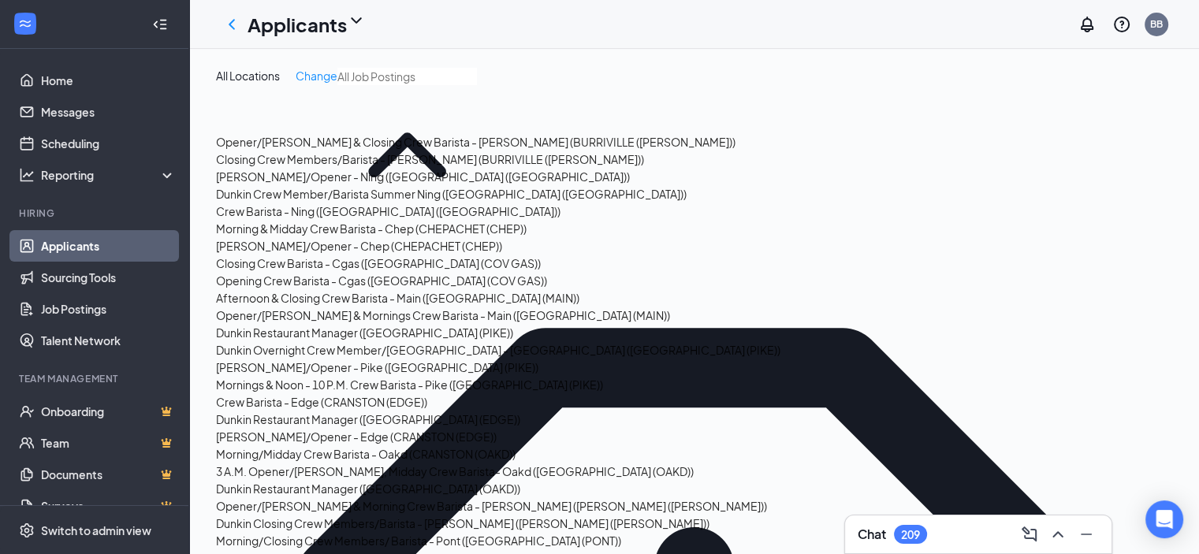
click at [332, 151] on div "Opener/[PERSON_NAME] & Closing Crew Barista - [PERSON_NAME] (BURRIVILLE ([PERSO…" at bounding box center [475, 141] width 519 height 17
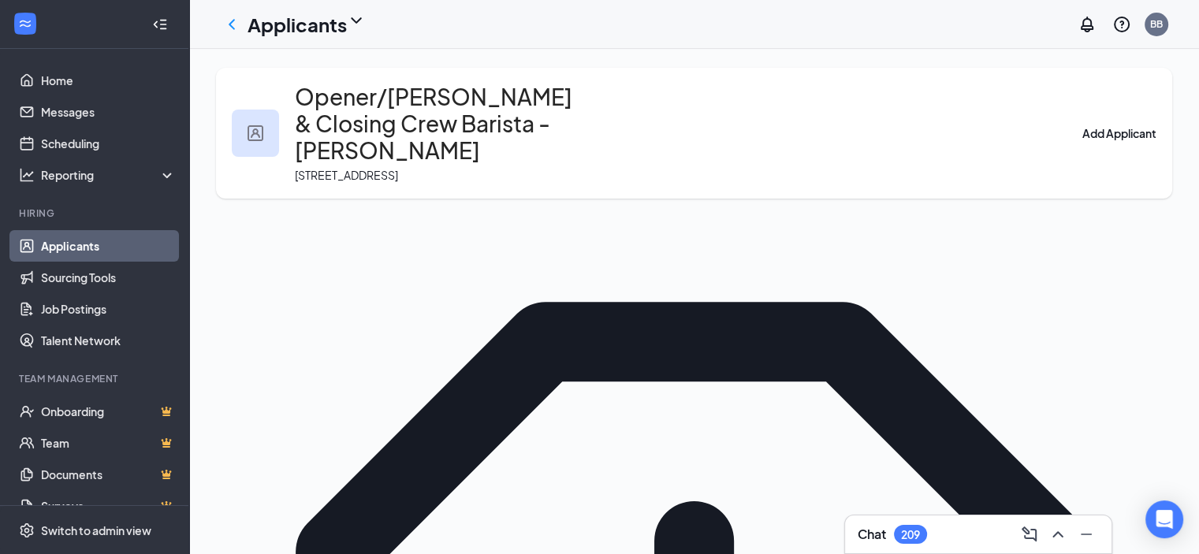
drag, startPoint x: 291, startPoint y: 278, endPoint x: 341, endPoint y: 291, distance: 51.2
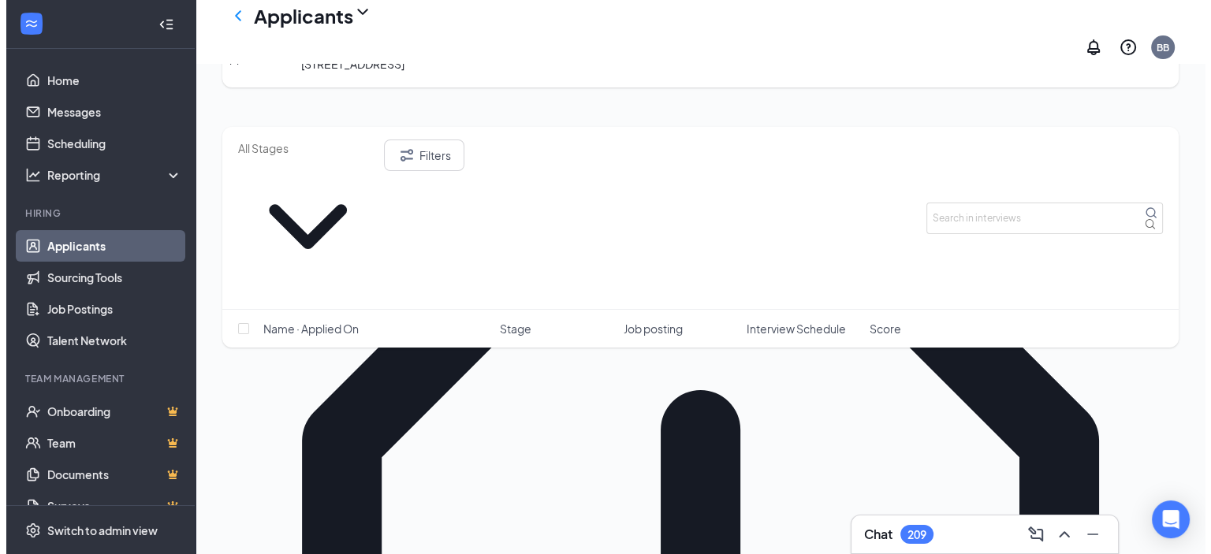
scroll to position [236, 0]
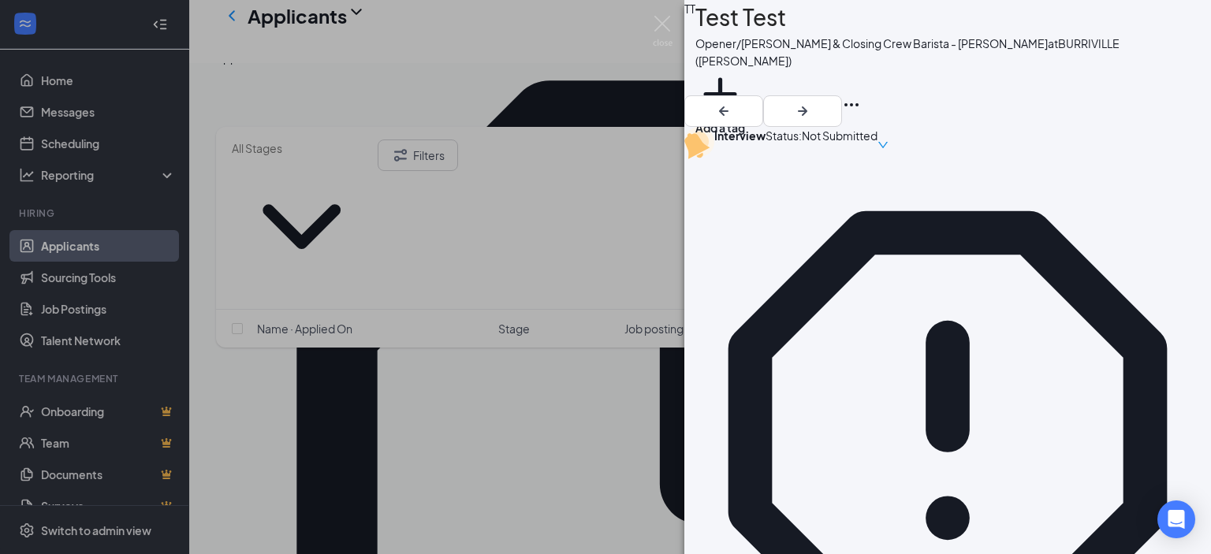
scroll to position [3, 0]
click at [888, 142] on icon "down" at bounding box center [882, 145] width 9 height 6
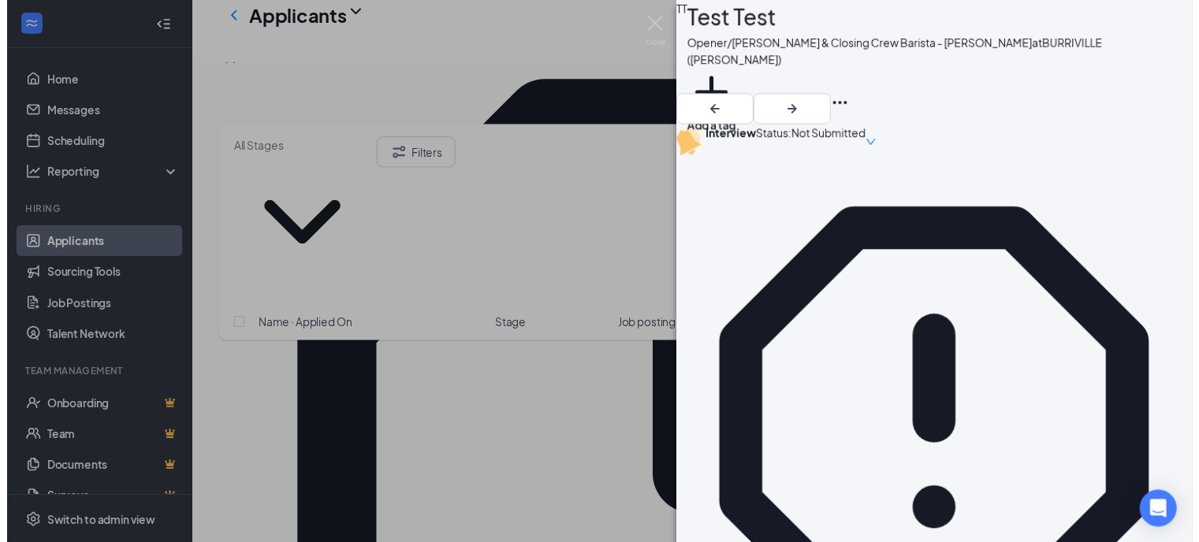
scroll to position [97, 0]
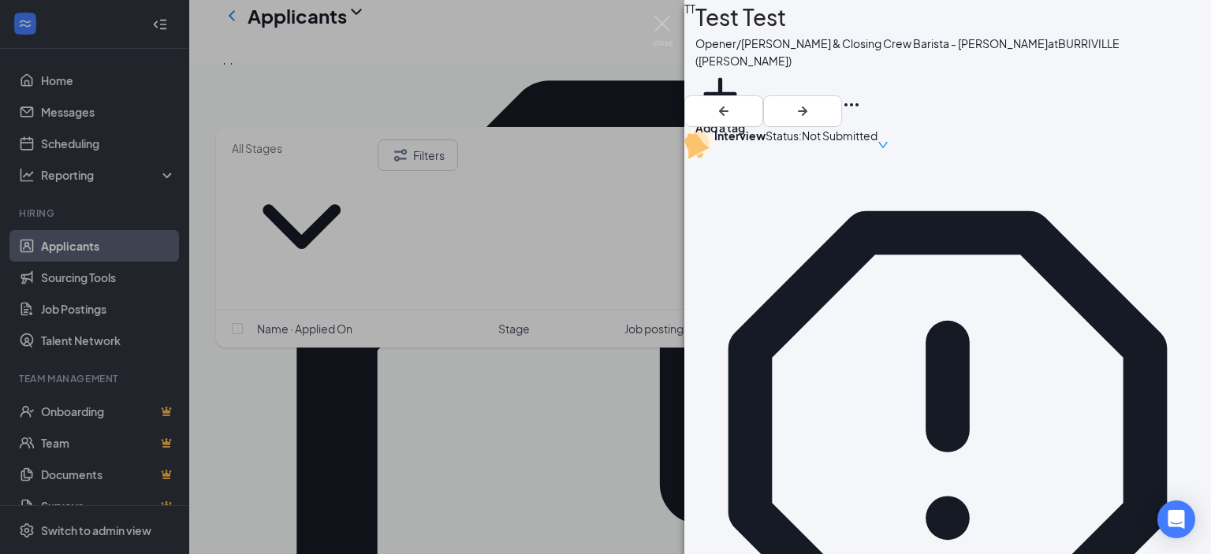
click at [416, 260] on div "TT Test Test Opener/[PERSON_NAME] & Closing Crew Barista - [PERSON_NAME] at [GE…" at bounding box center [605, 277] width 1211 height 554
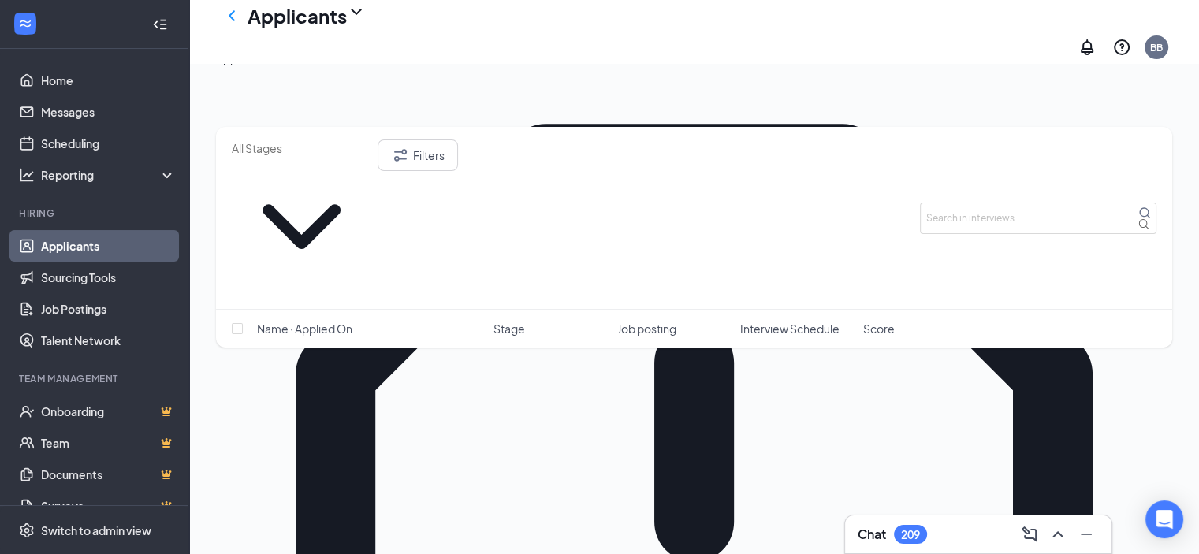
scroll to position [236, 0]
